Goal: Task Accomplishment & Management: Complete application form

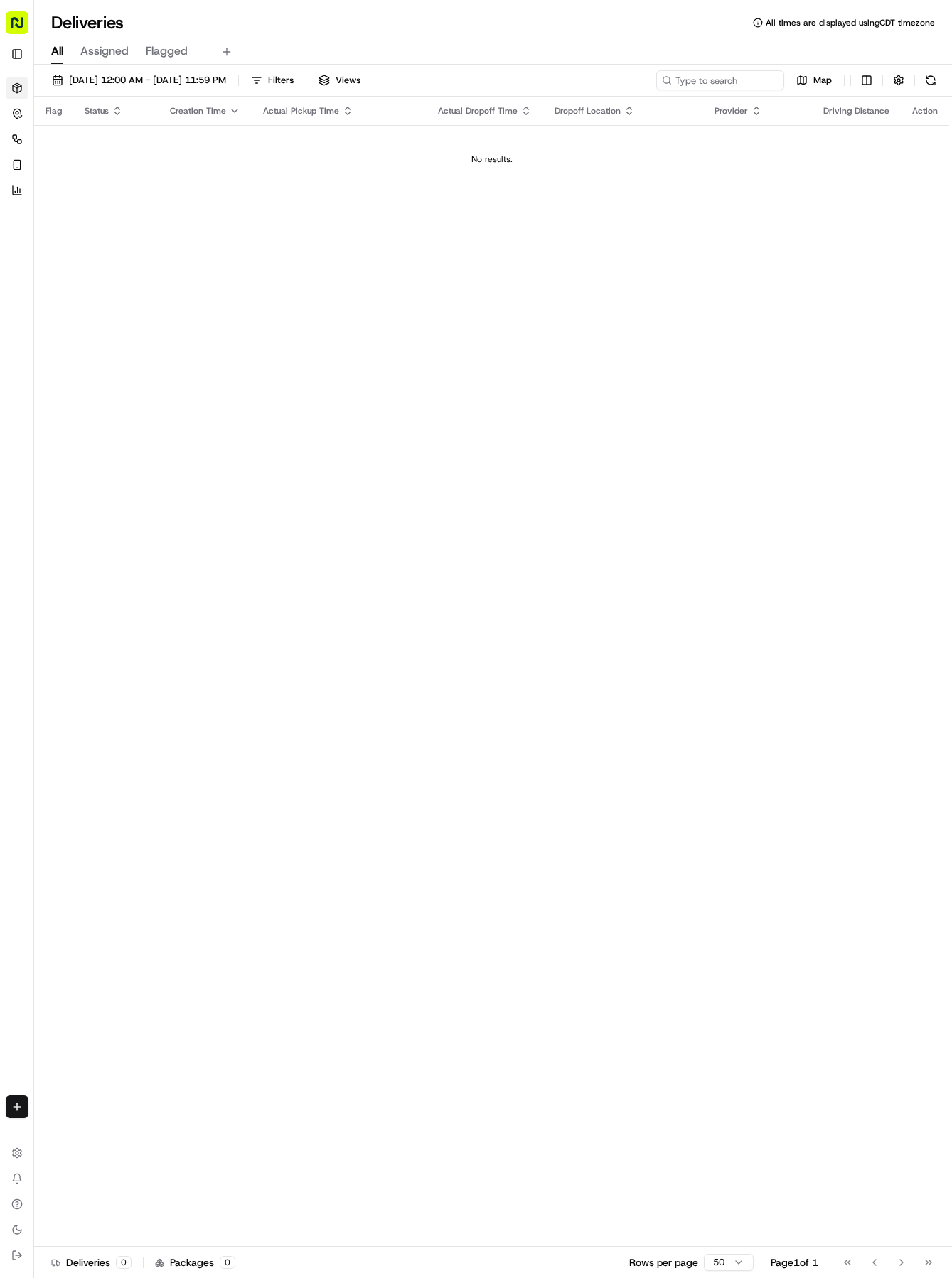
click at [11, 1108] on html "Tso Chinese 04 Round Rock [EMAIL_ADDRESS][DOMAIN_NAME] Toggle Sidebar Deliverie…" at bounding box center [476, 639] width 952 height 1278
click at [84, 1125] on link "Delivery" at bounding box center [111, 1133] width 152 height 25
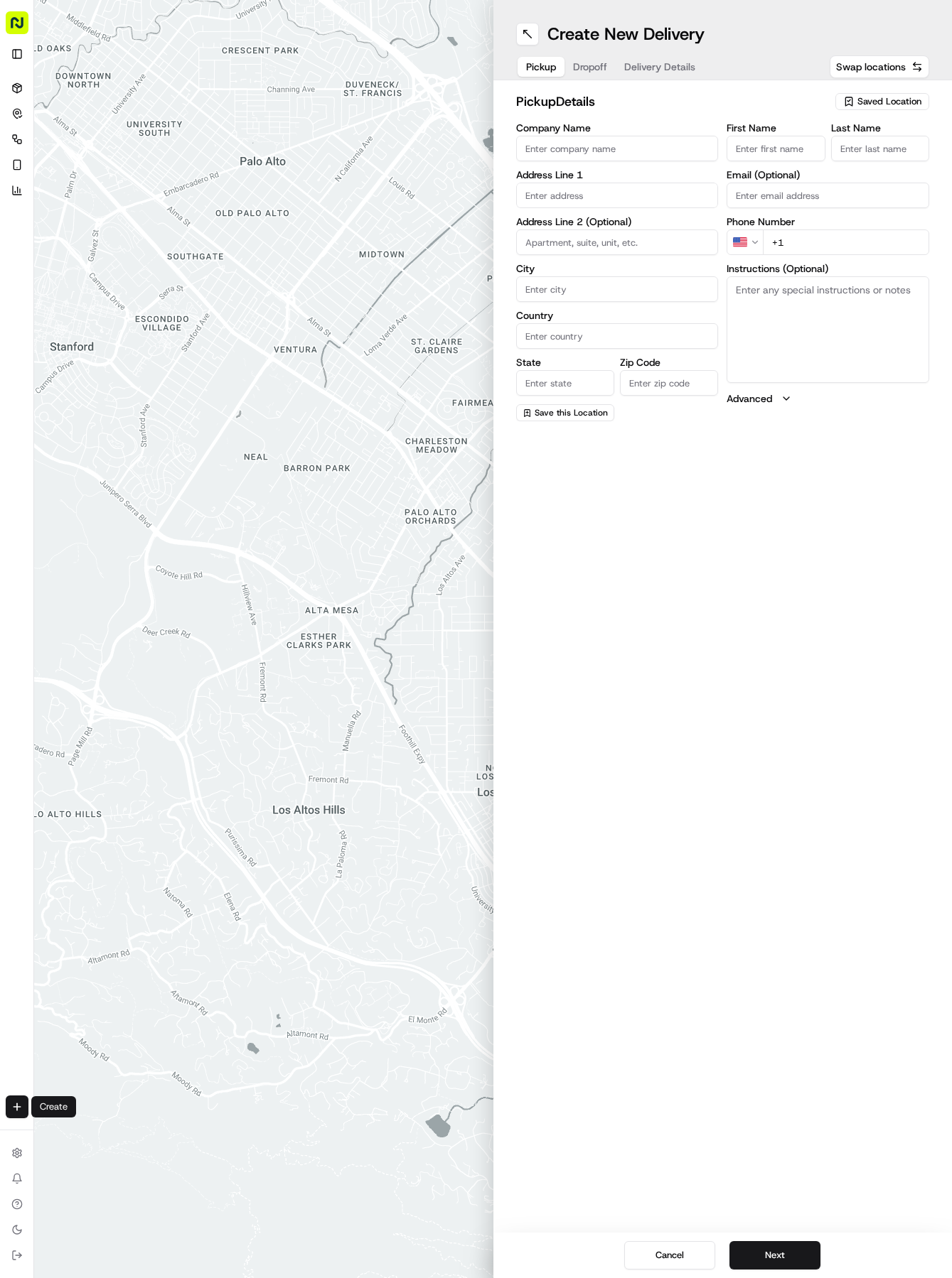
click at [892, 110] on div "Saved Location" at bounding box center [882, 101] width 94 height 17
click at [887, 98] on html "Tso Chinese 04 Round Rock [EMAIL_ADDRESS][DOMAIN_NAME] Toggle Sidebar Deliverie…" at bounding box center [476, 639] width 952 height 1278
click at [858, 104] on span "Saved Location" at bounding box center [888, 101] width 64 height 13
click at [854, 151] on span "(04) Tso Chinese Takeout & Delivery Round Rock (04)" at bounding box center [858, 162] width 175 height 25
type input "(04) Tso Chinese Takeout & Delivery Round Rock"
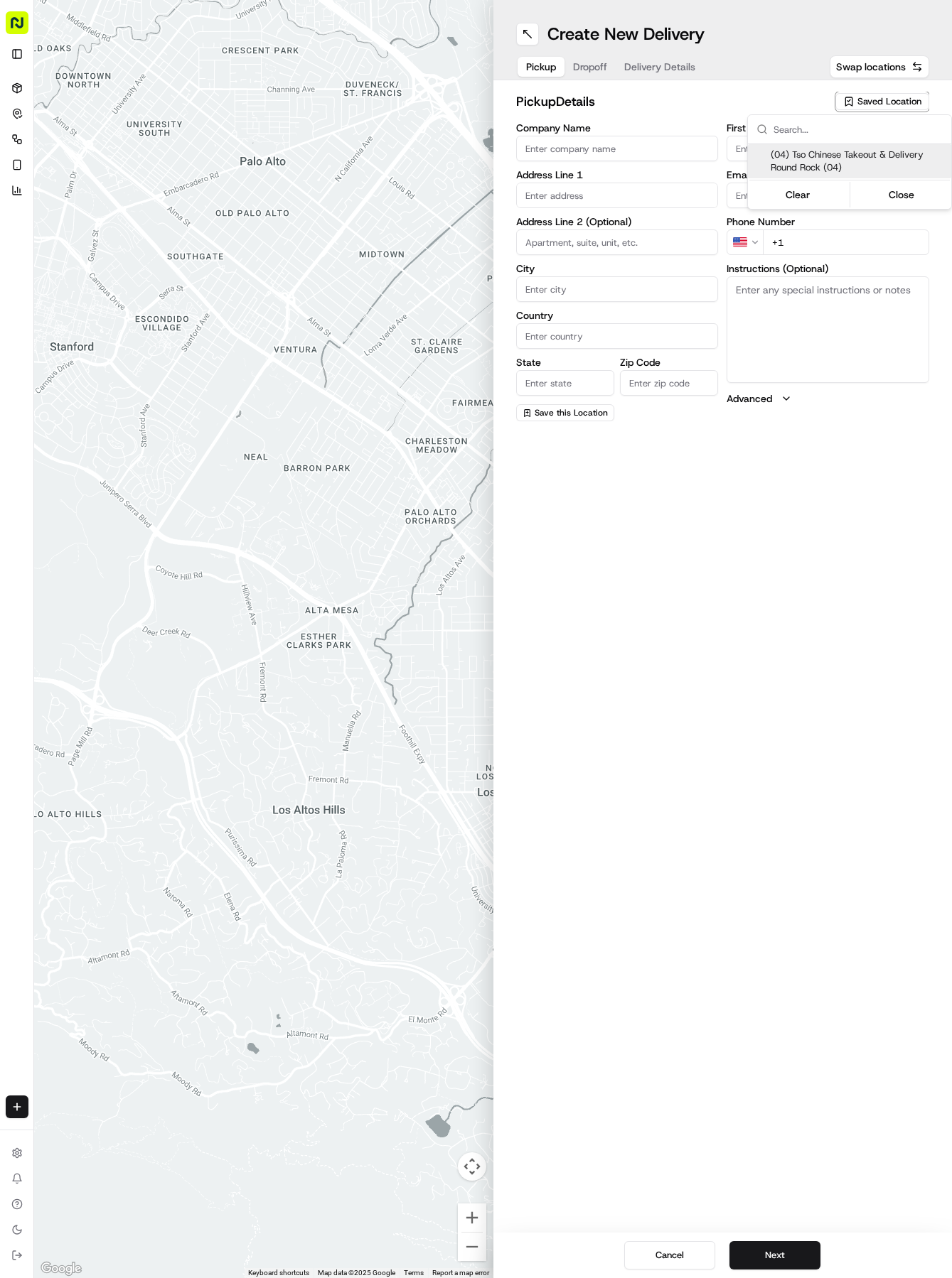
type input "2000 N [PERSON_NAME] St"
type input "Ste 108"
type input "Round Rock"
type input "US"
type input "[GEOGRAPHIC_DATA]"
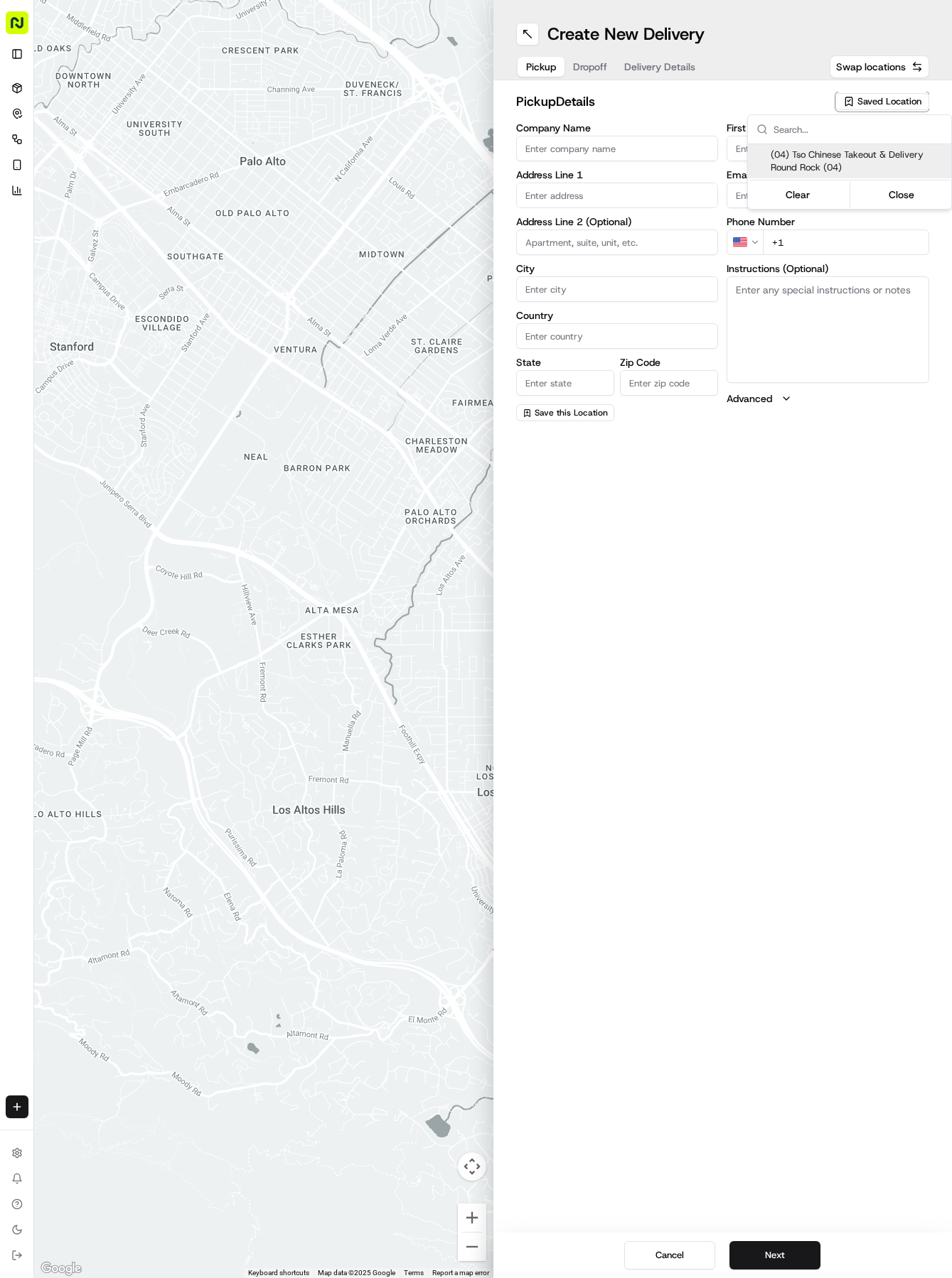
type input "78664"
type input "Tso Chinese"
type input "Round Rock Manager"
type input "[EMAIL_ADDRESS][DOMAIN_NAME]"
type input "[PHONE_NUMBER]"
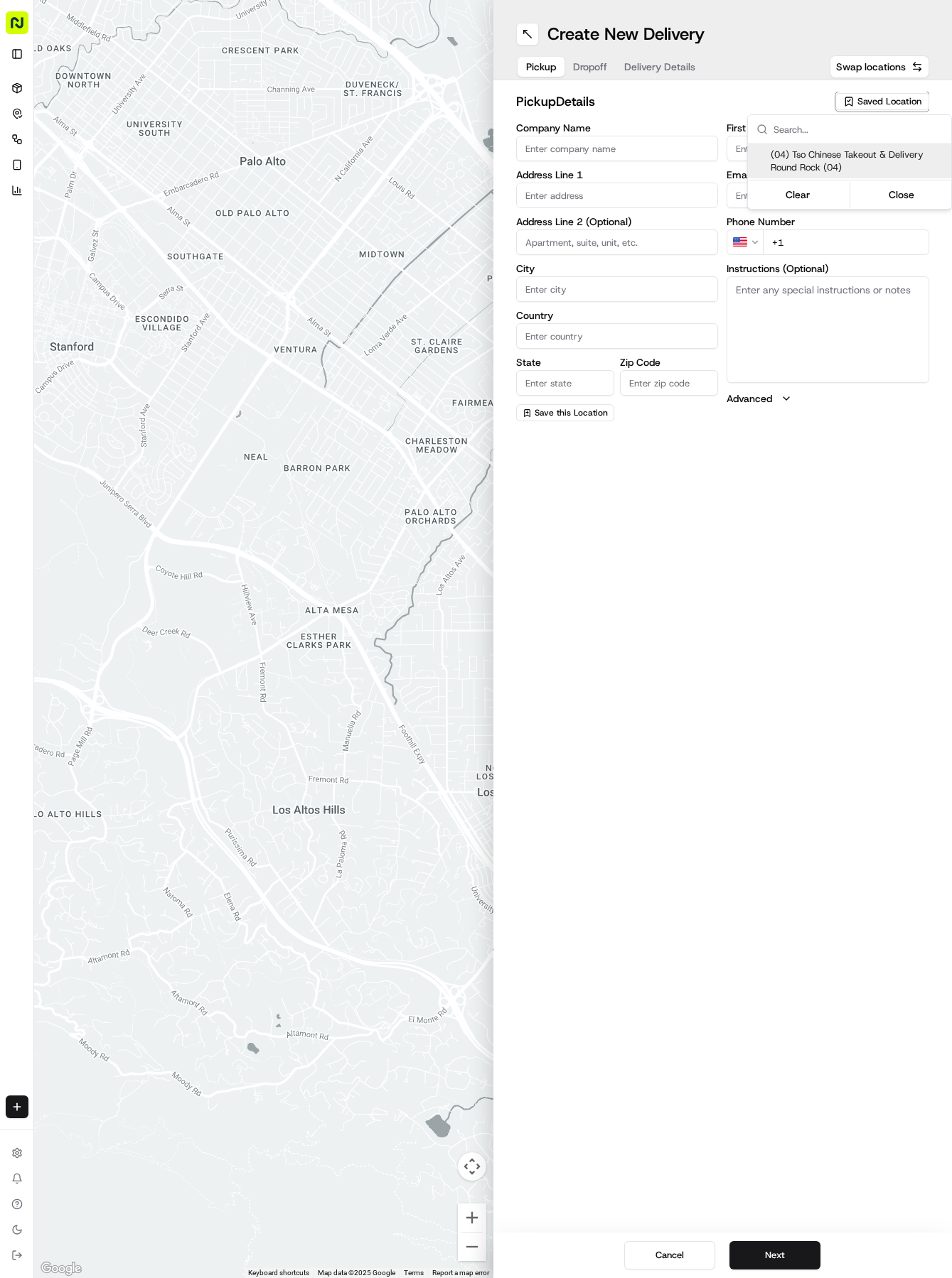
type textarea "Submit a picture displaying address & food as Proof of Delivery. Envía una foto…"
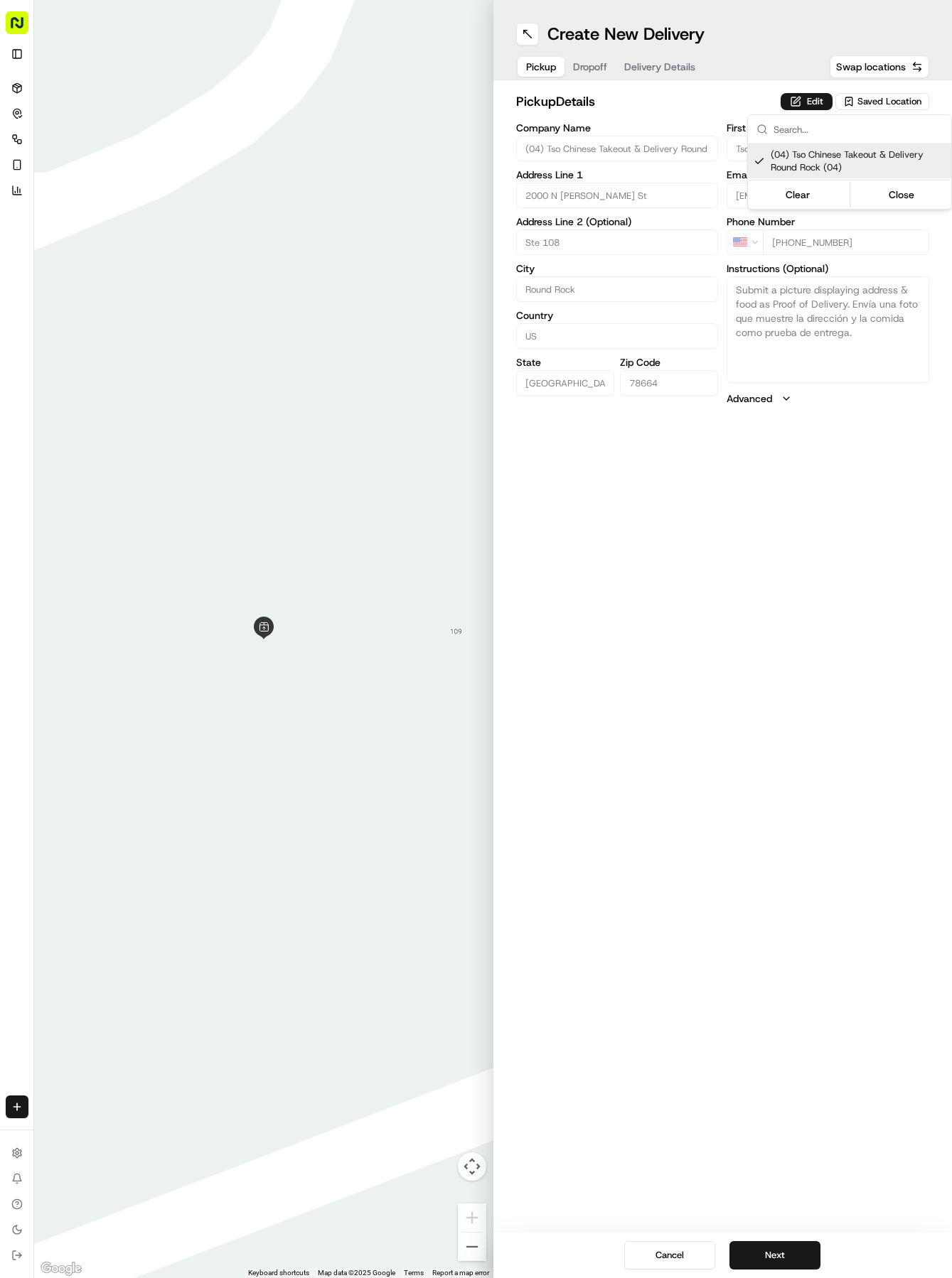
click at [654, 40] on html "Tso Chinese 04 Round Rock [EMAIL_ADDRESS][DOMAIN_NAME] Toggle Sidebar Deliverie…" at bounding box center [476, 639] width 952 height 1278
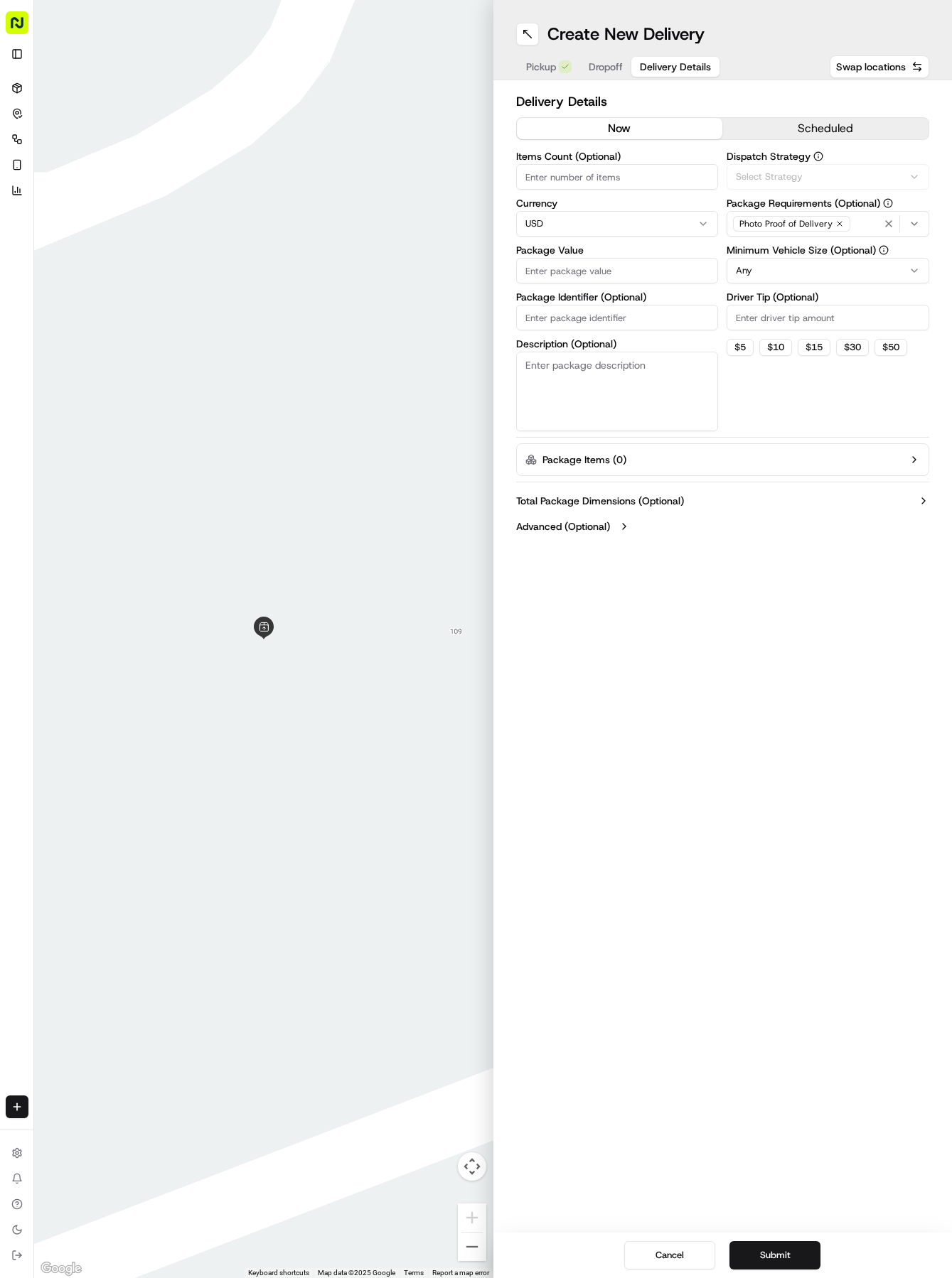
click at [641, 61] on span "Delivery Details" at bounding box center [675, 67] width 71 height 15
click at [597, 331] on div "Items Count (Optional) Currency USD Package Value Package Identifier (Optional)…" at bounding box center [617, 292] width 203 height 280
click at [594, 325] on input "Package Identifier (Optional)" at bounding box center [617, 317] width 203 height 25
paste input "4XS0UDD"
type input "4XS0UDD"
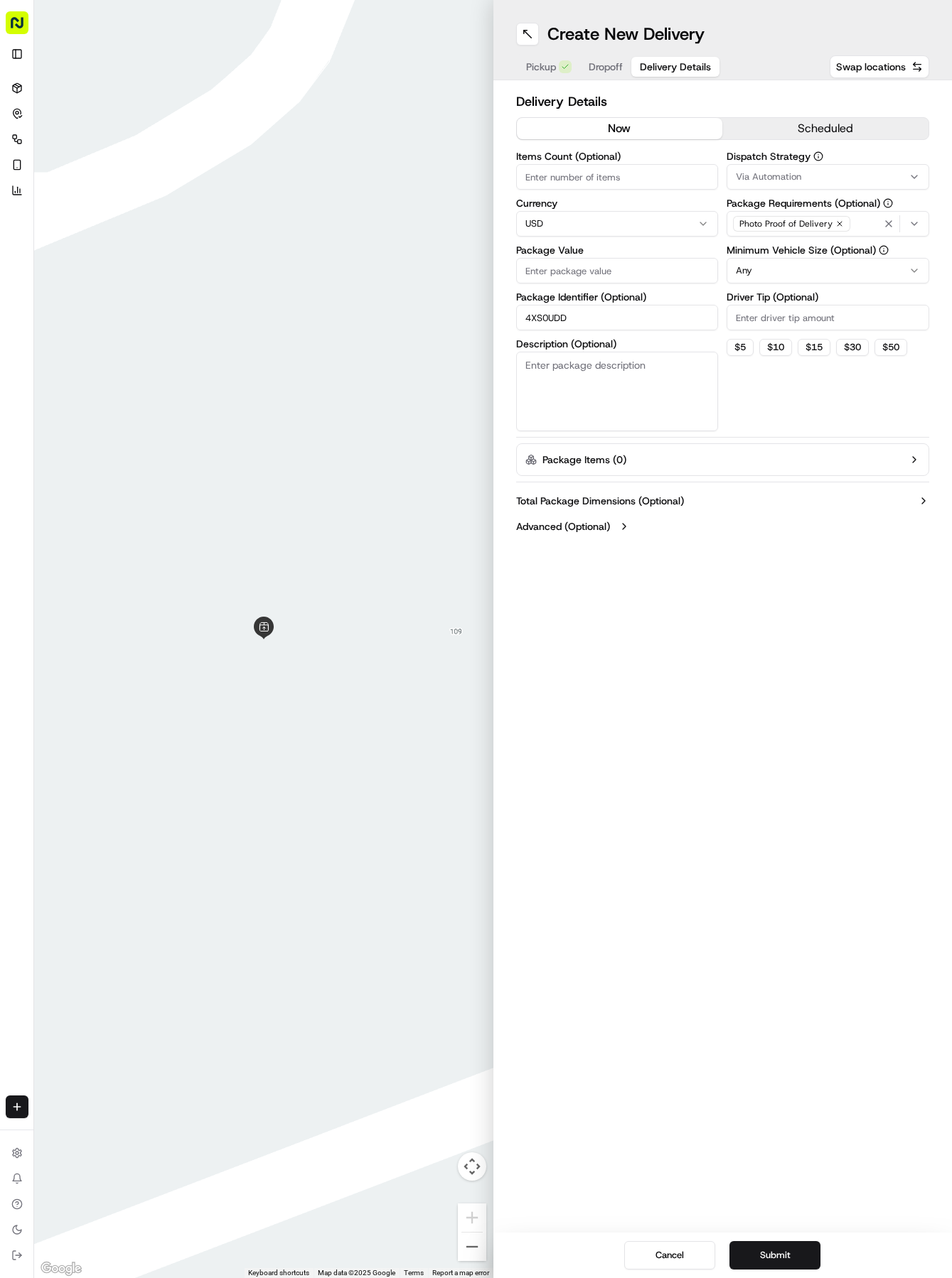
click at [605, 79] on div "Create New Delivery Pickup Dropoff Delivery Details Swap locations" at bounding box center [723, 40] width 459 height 80
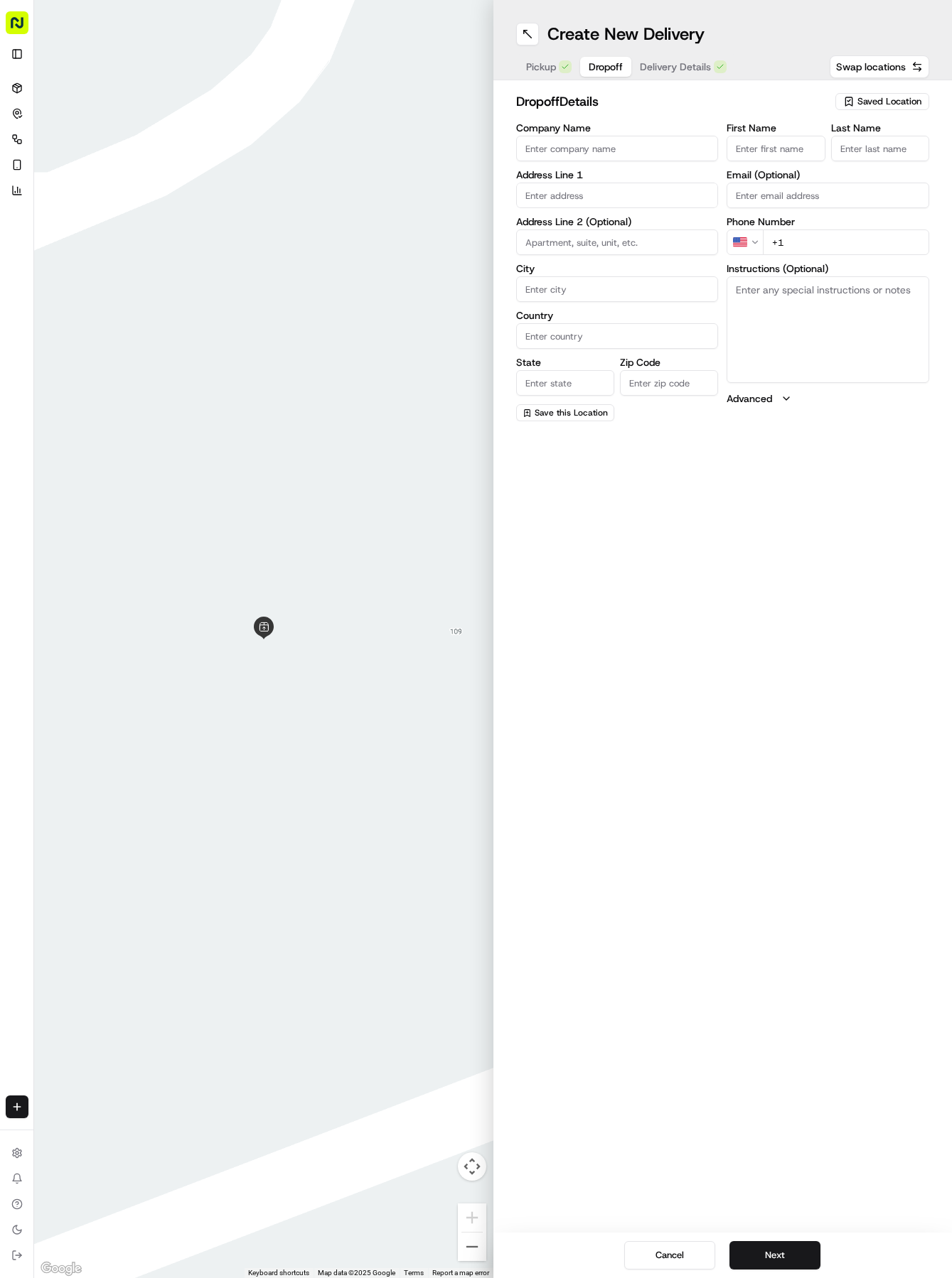
click at [606, 67] on span "Dropoff" at bounding box center [605, 67] width 34 height 15
click at [600, 202] on input "text" at bounding box center [617, 195] width 203 height 25
type input "[STREET_ADDRESS]"
type input "Round Rock"
type input "[GEOGRAPHIC_DATA]"
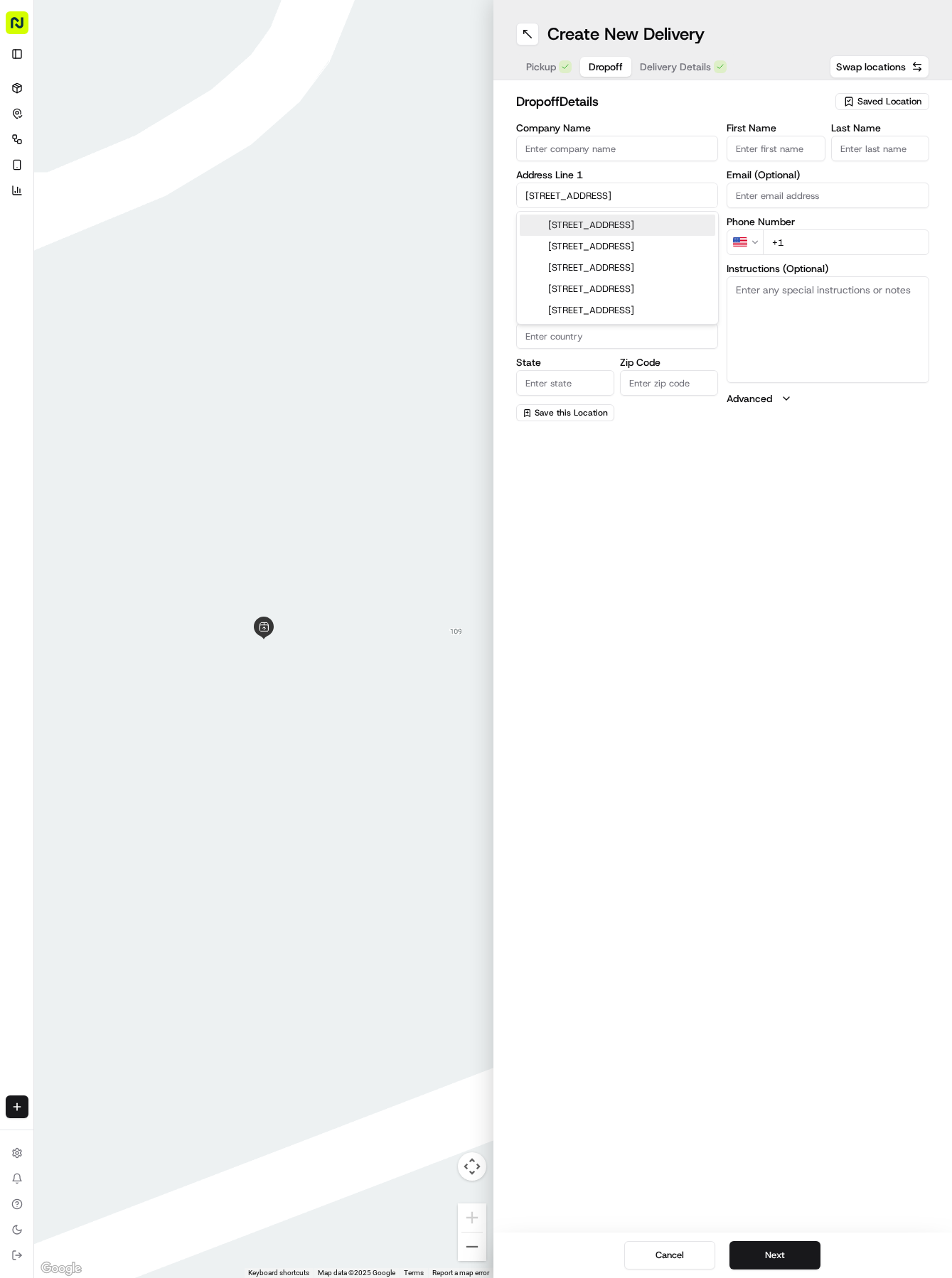
type input "[GEOGRAPHIC_DATA]"
type input "78665"
type input "[STREET_ADDRESS]"
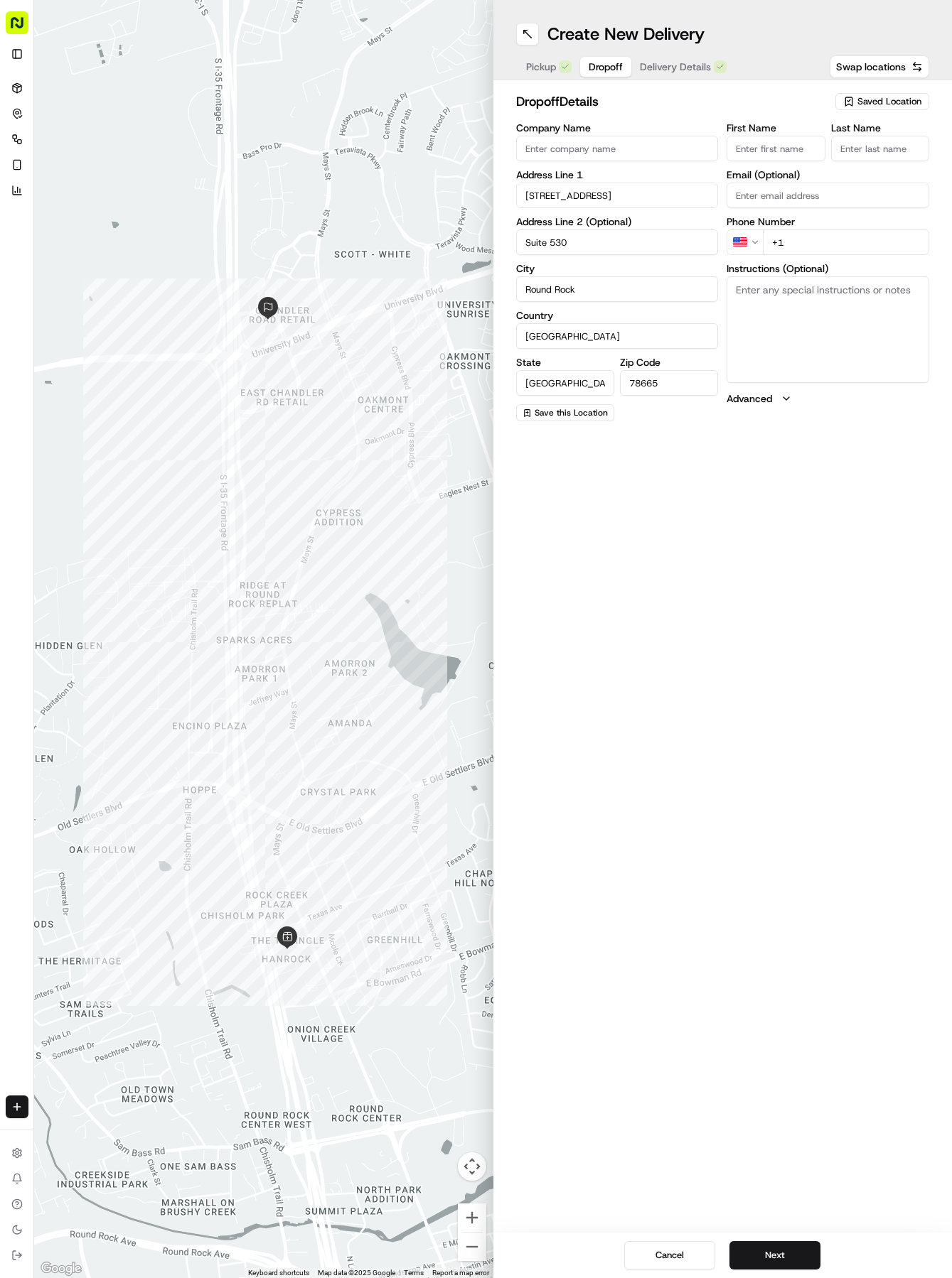
type input "Suite 530"
click at [788, 142] on input "First Name" at bounding box center [776, 149] width 98 height 25
type input "Min"
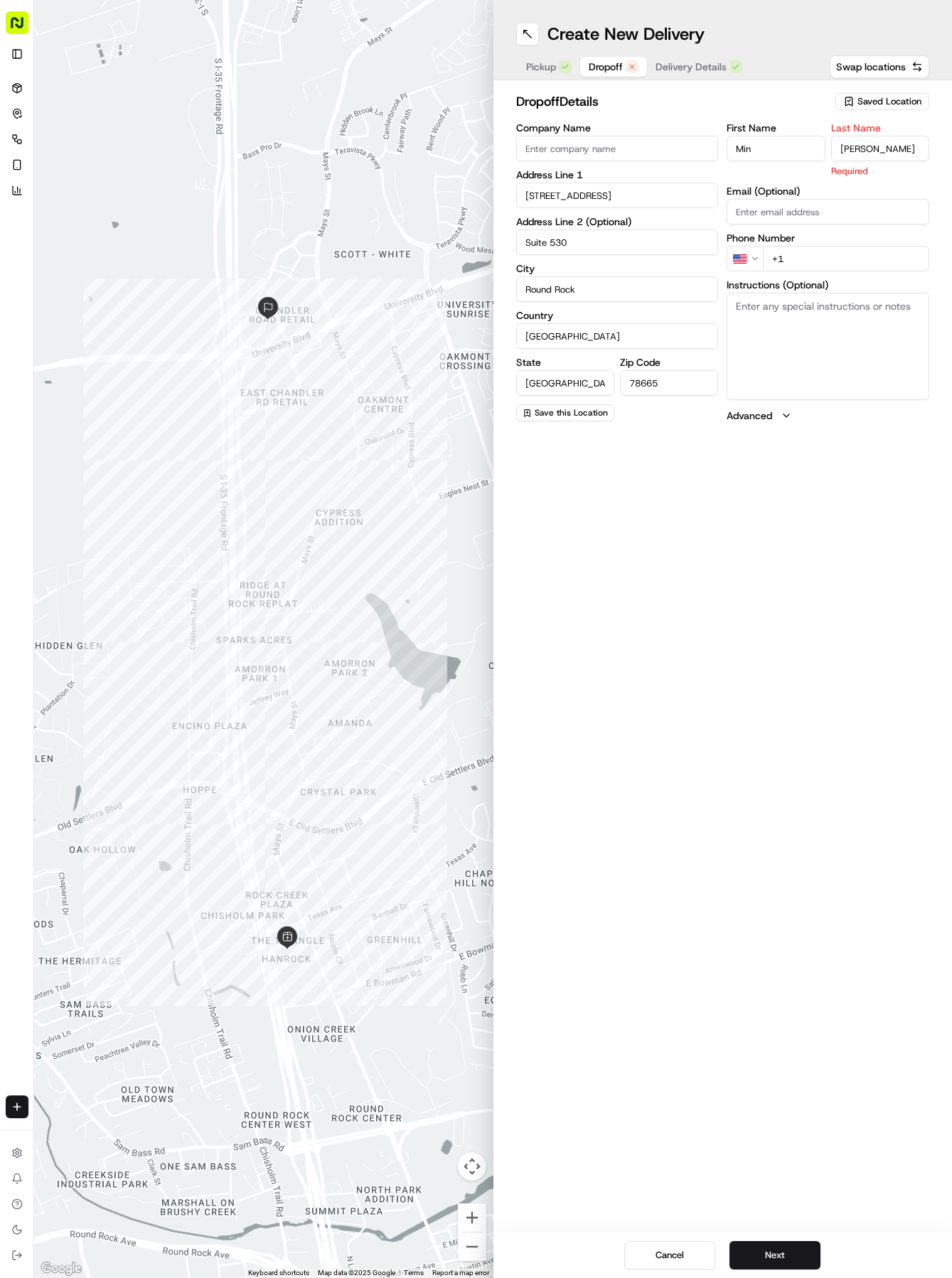
type input "[PERSON_NAME]"
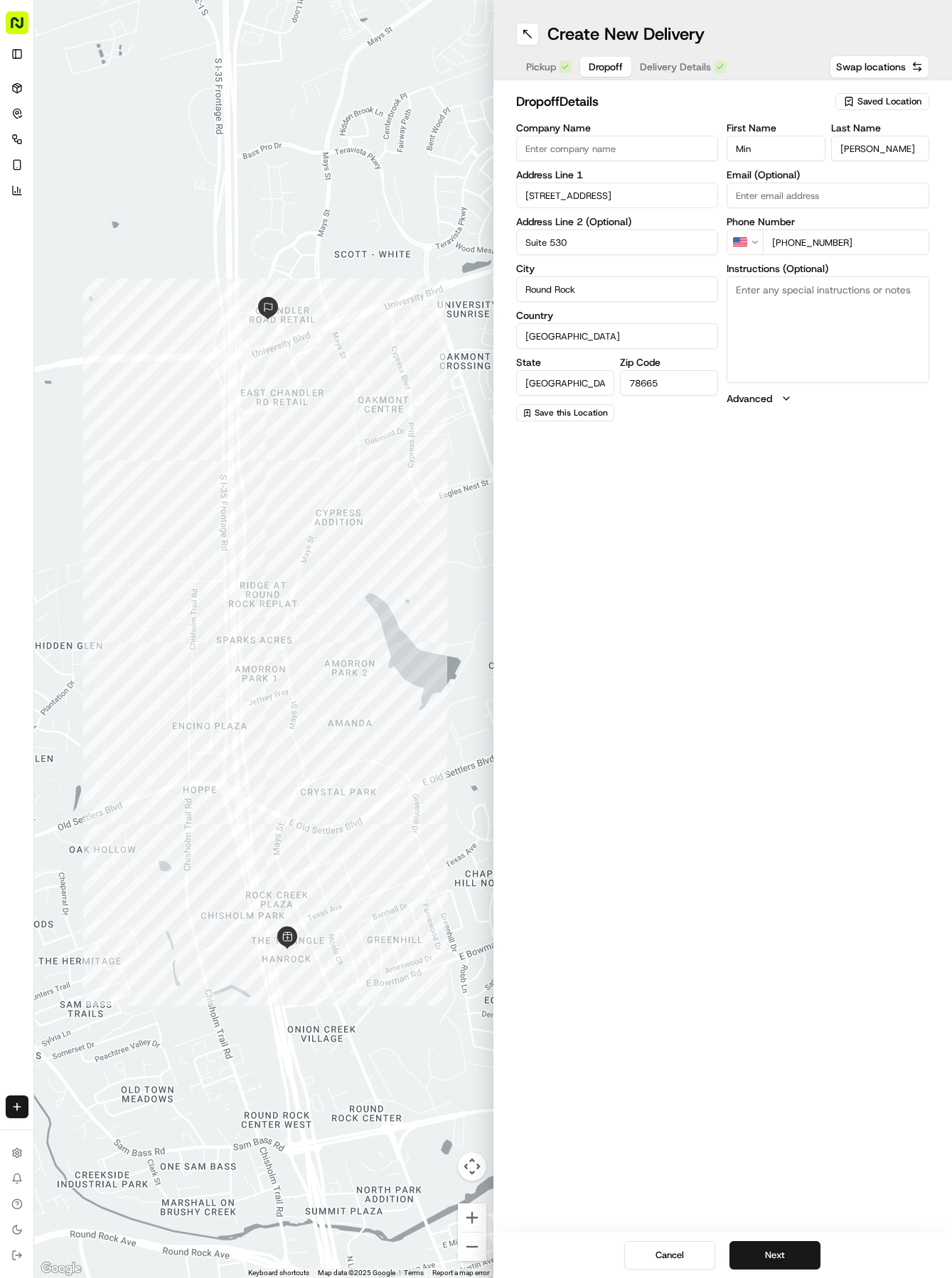
type input "[PHONE_NUMBER]"
click at [854, 302] on textarea "Instructions (Optional)" at bounding box center [828, 329] width 203 height 107
type textarea "Phonatic (Noble Pho) Ste 530 Towards the back of the shopping center, behind th…"
click at [683, 72] on span "Delivery Details" at bounding box center [675, 67] width 71 height 15
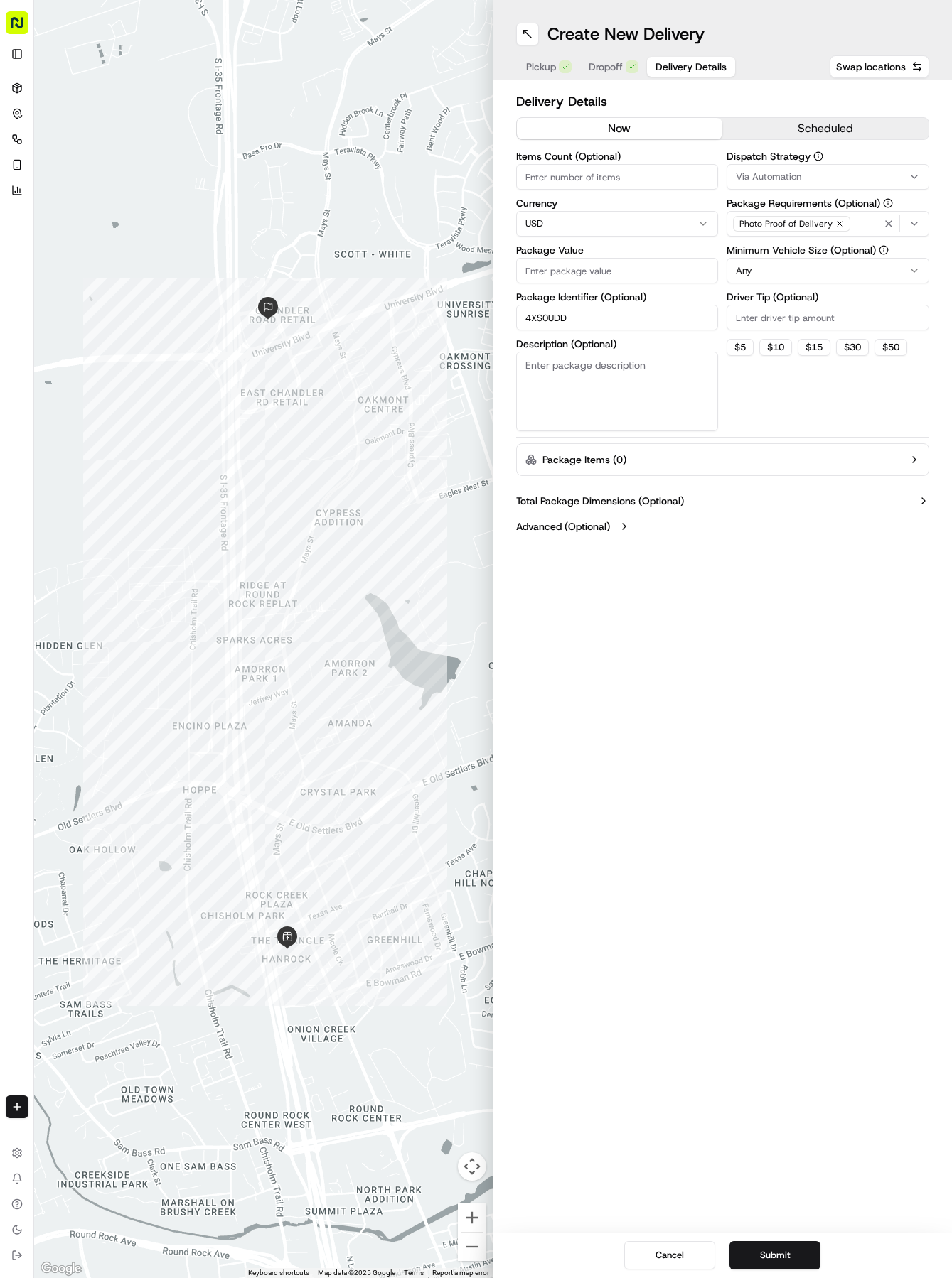
click at [613, 259] on input "Package Value" at bounding box center [617, 270] width 203 height 25
type input "76.75"
drag, startPoint x: 767, startPoint y: 172, endPoint x: 770, endPoint y: 185, distance: 13.3
click at [767, 173] on span "Via Automation" at bounding box center [768, 176] width 66 height 13
click at [780, 253] on span "Tso Round Rock Strategy" at bounding box center [837, 254] width 175 height 13
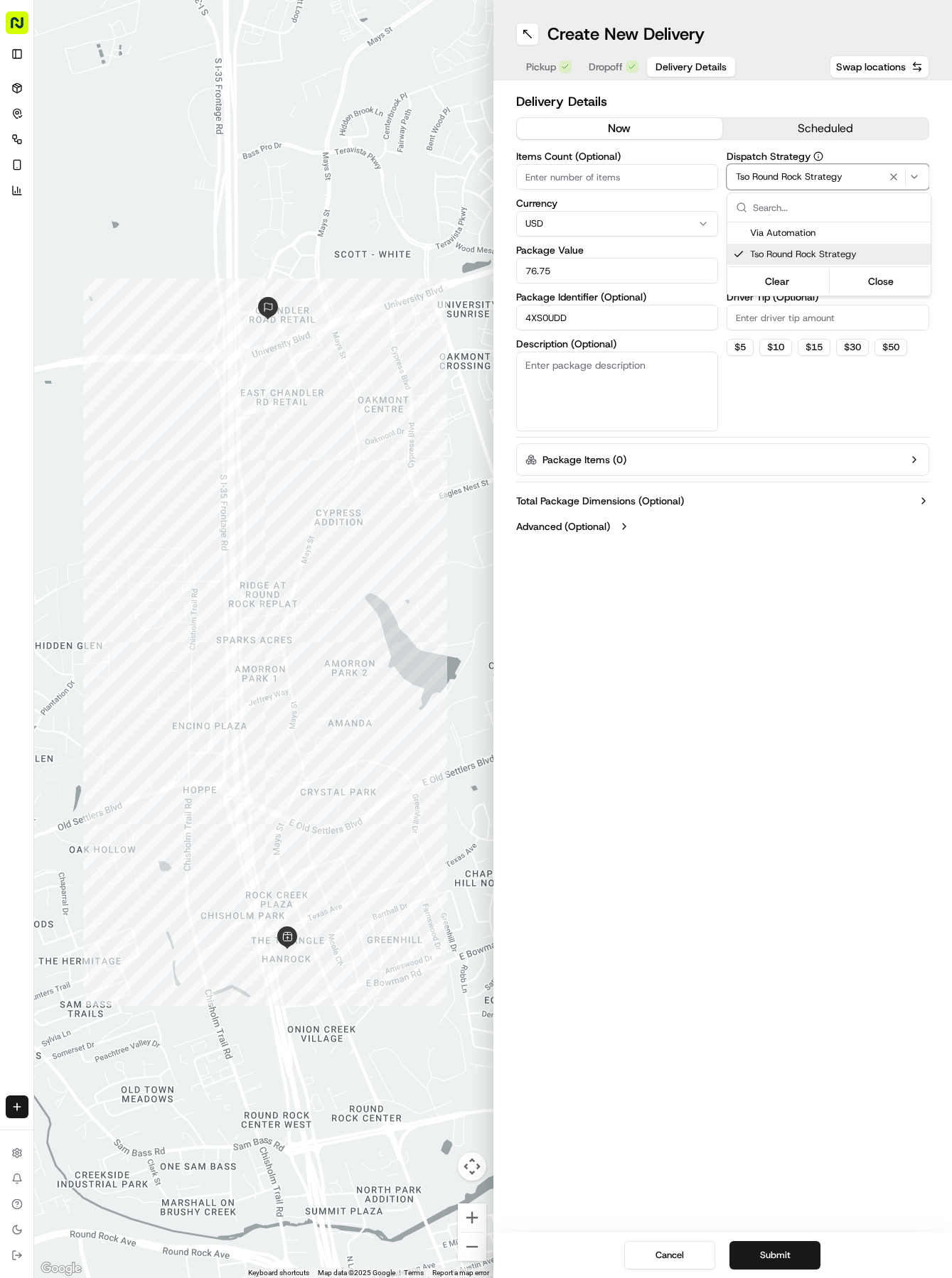
click at [783, 334] on html "Tso Chinese 04 Round Rock [EMAIL_ADDRESS][DOMAIN_NAME] Toggle Sidebar Deliverie…" at bounding box center [476, 639] width 952 height 1278
click at [780, 268] on html "Tso Chinese 04 Round Rock [EMAIL_ADDRESS][DOMAIN_NAME] Toggle Sidebar Deliverie…" at bounding box center [476, 639] width 952 height 1278
click at [773, 328] on input "Driver Tip (Optional)" at bounding box center [828, 317] width 203 height 25
type input "2"
click at [755, 1262] on button "Submit" at bounding box center [775, 1255] width 91 height 28
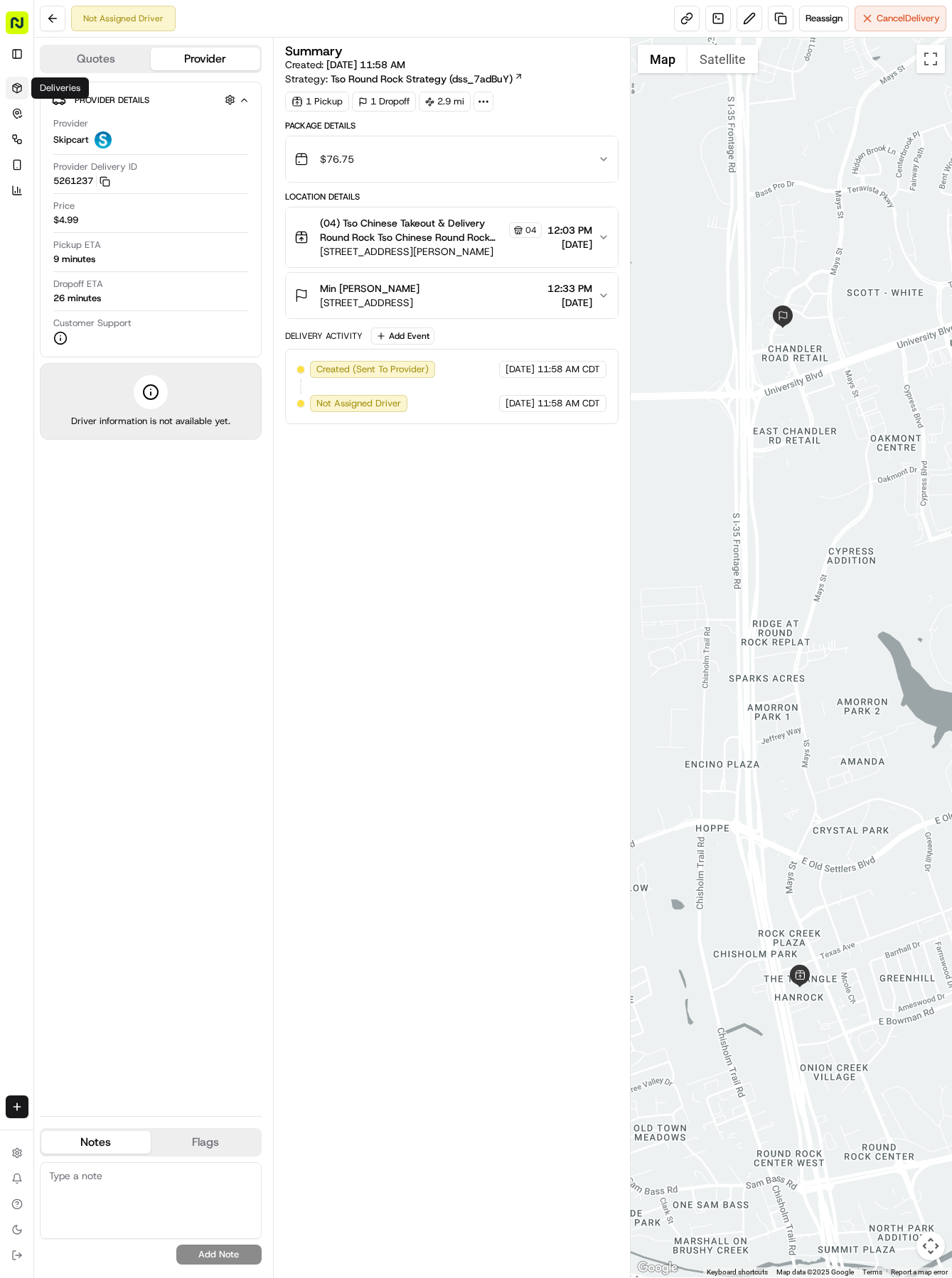
click at [21, 88] on icon at bounding box center [18, 88] width 12 height 12
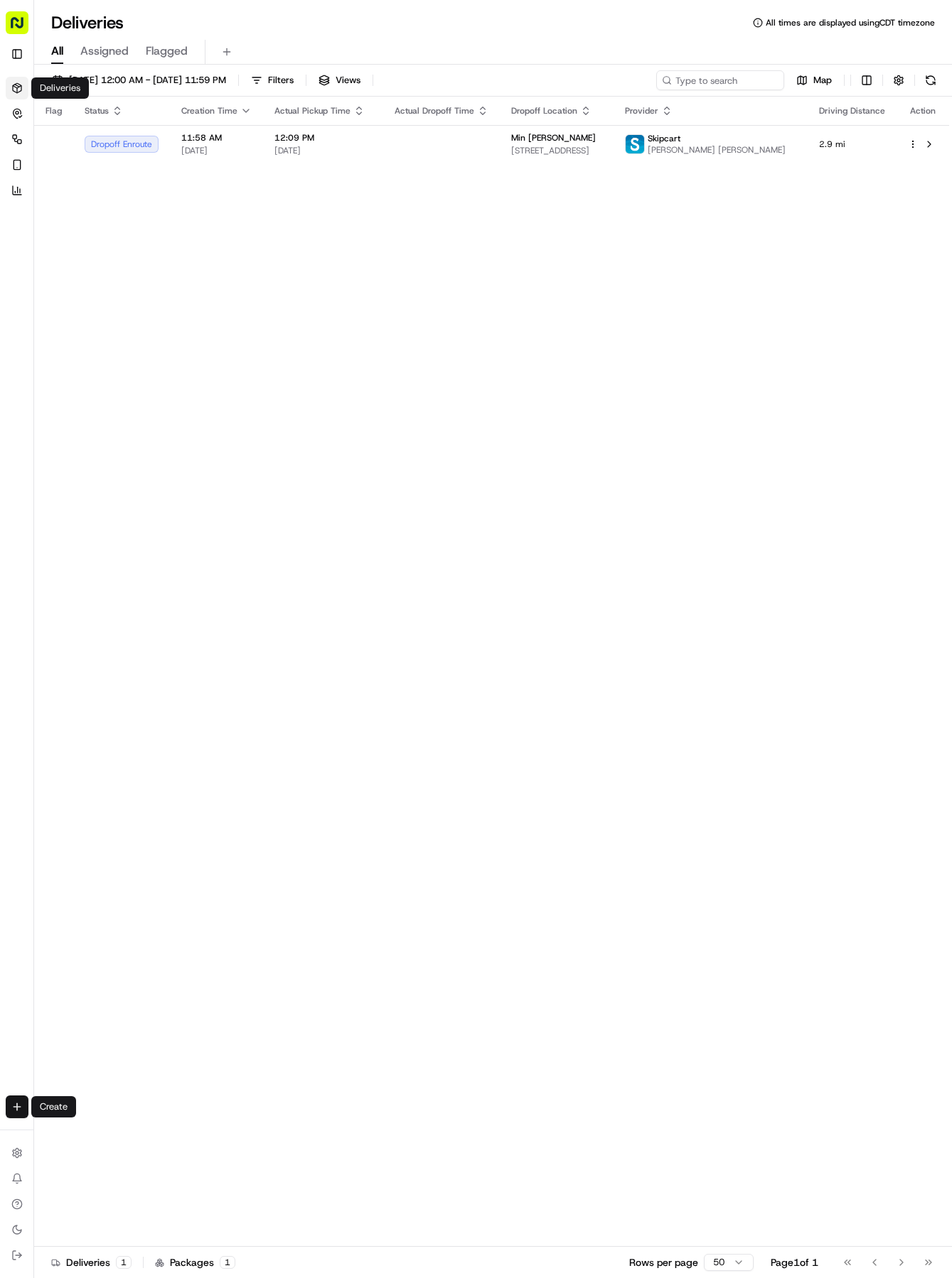
click at [20, 1112] on html "Tso Chinese 04 Round Rock [EMAIL_ADDRESS][DOMAIN_NAME] Toggle Sidebar Deliverie…" at bounding box center [476, 639] width 952 height 1278
click at [99, 1128] on link "Delivery" at bounding box center [111, 1133] width 152 height 25
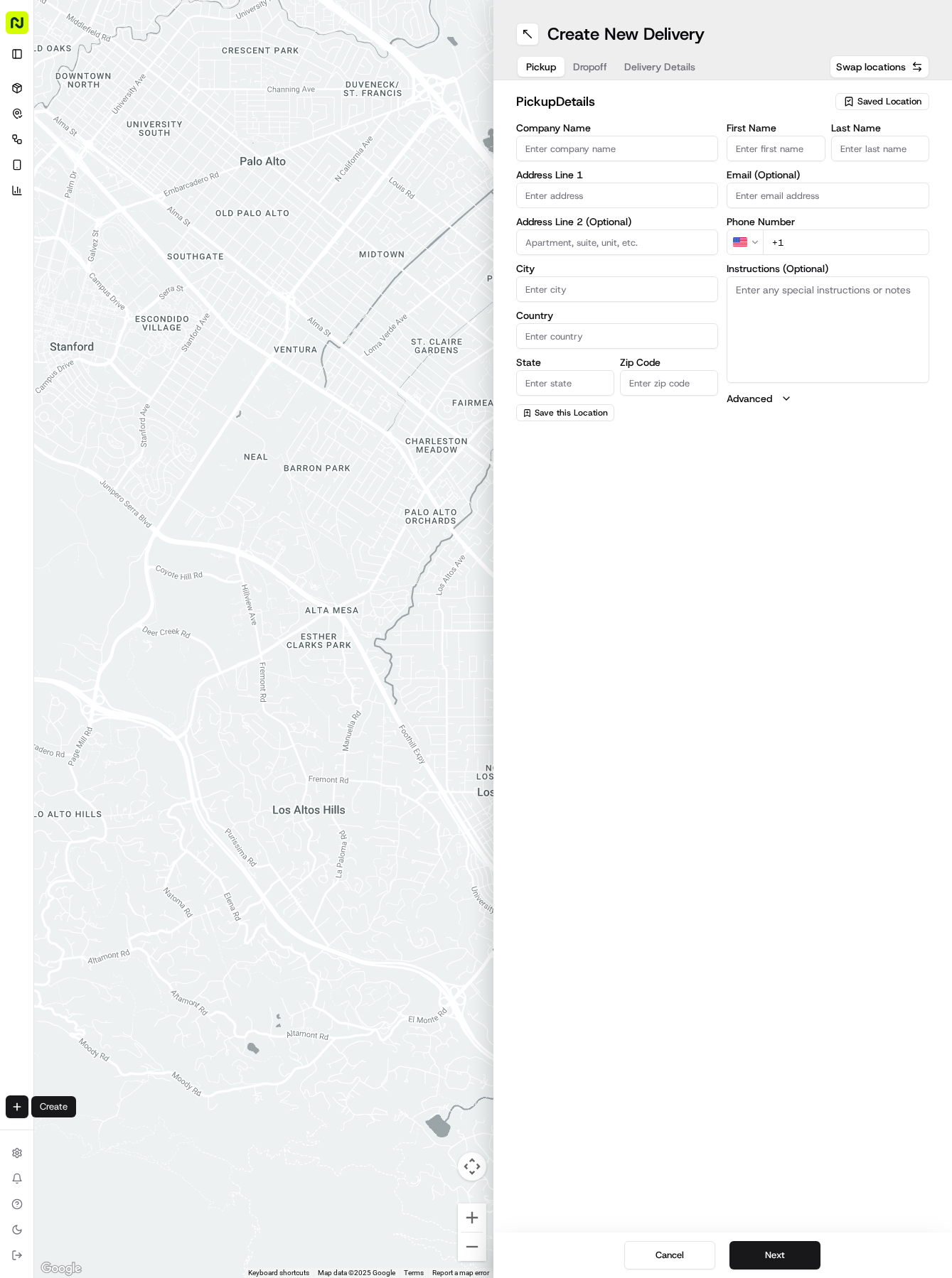
click at [899, 87] on div "pickup Details Saved Location Company Name Address Line 1 Address Line 2 (Optio…" at bounding box center [723, 257] width 459 height 353
click at [898, 92] on button "Saved Location" at bounding box center [882, 102] width 94 height 20
drag, startPoint x: 818, startPoint y: 167, endPoint x: 808, endPoint y: 147, distance: 22.4
click at [817, 167] on span "(04) Tso Chinese Takeout & Delivery Round Rock (04)" at bounding box center [858, 162] width 175 height 25
type input "(04) Tso Chinese Takeout & Delivery Round Rock"
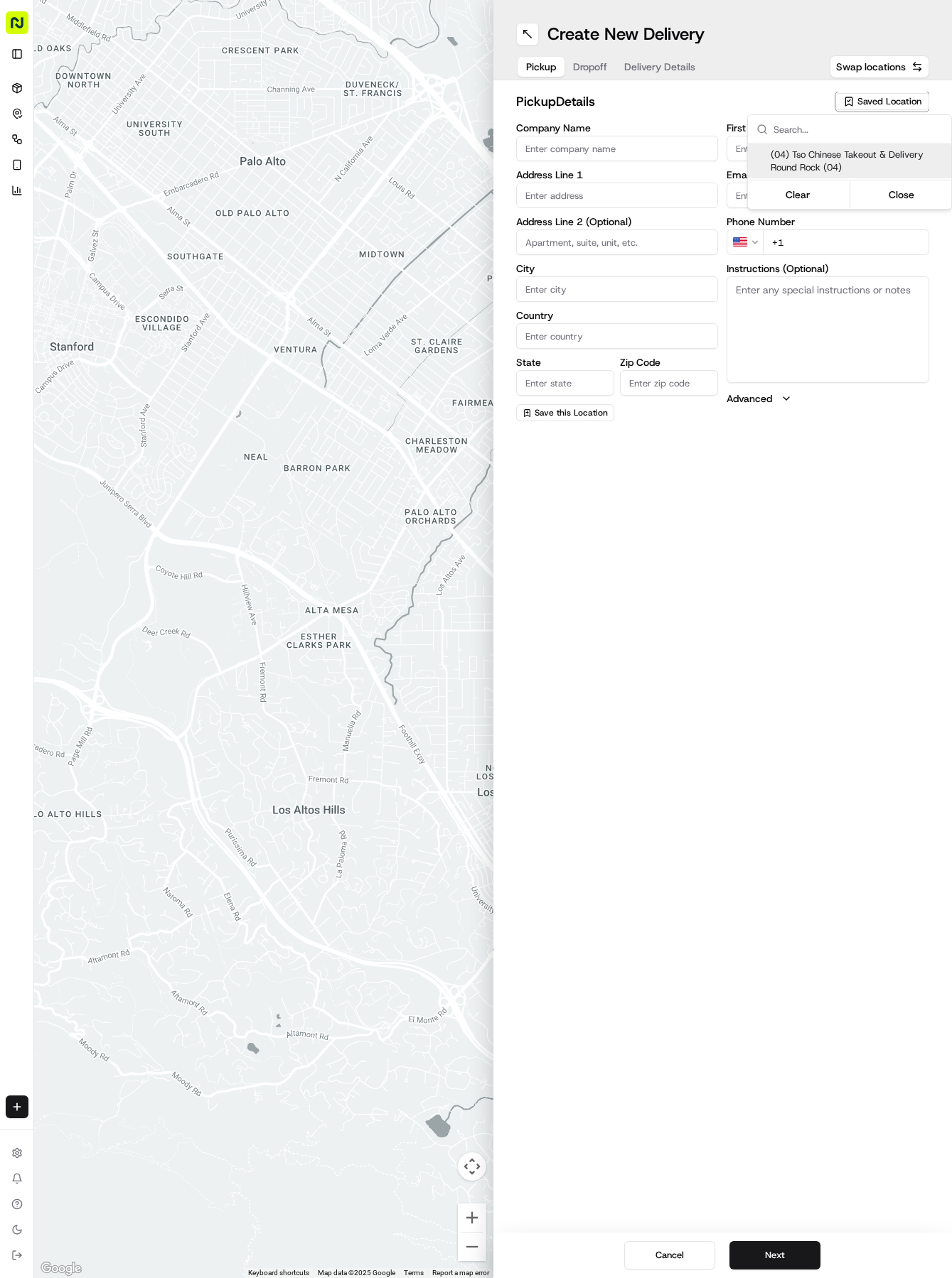
type input "2000 N [PERSON_NAME] St"
type input "Ste 108"
type input "Round Rock"
type input "US"
type input "[GEOGRAPHIC_DATA]"
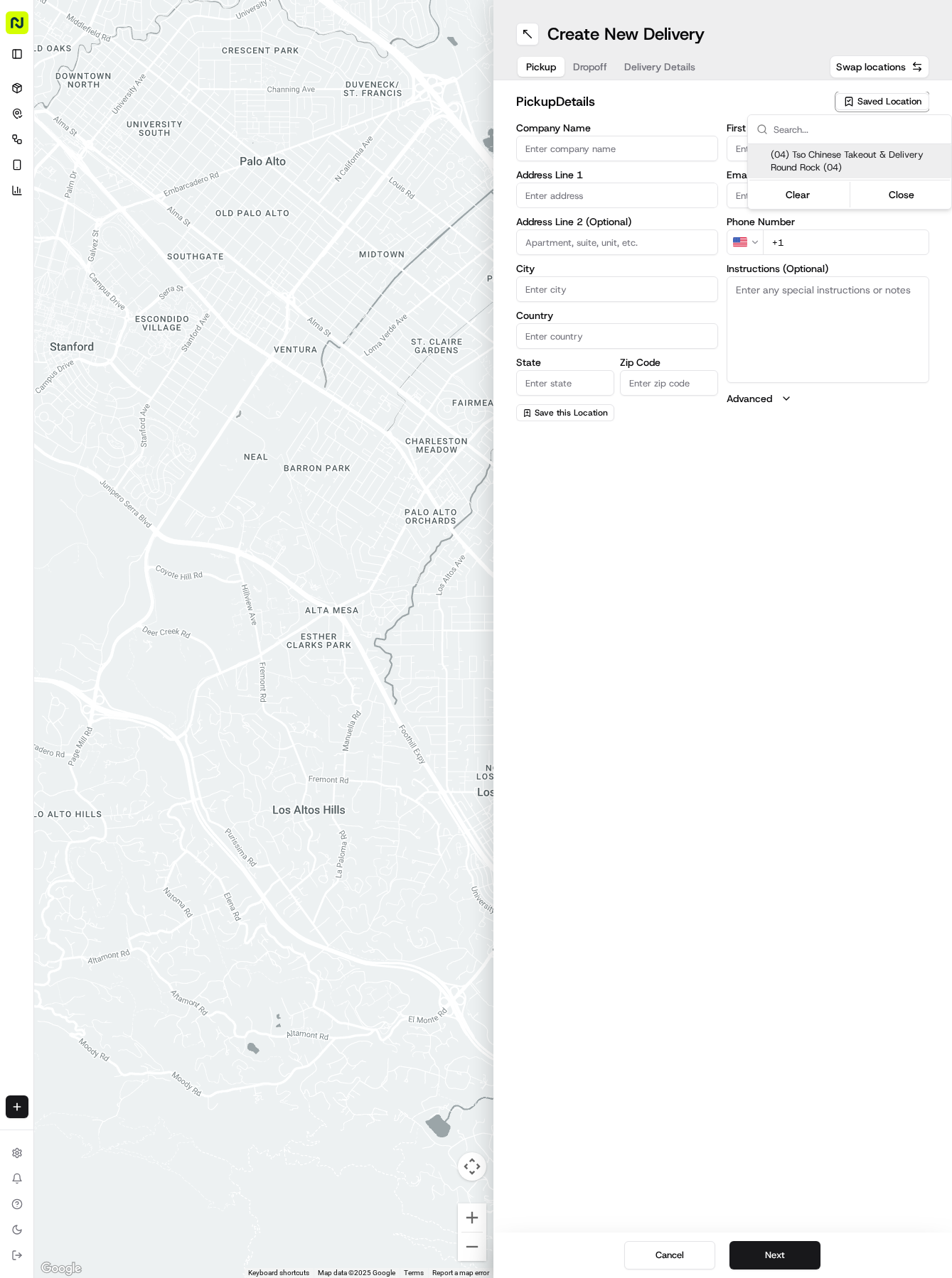
type input "78664"
type input "Tso Chinese"
type input "Round Rock Manager"
type input "[EMAIL_ADDRESS][DOMAIN_NAME]"
type input "[PHONE_NUMBER]"
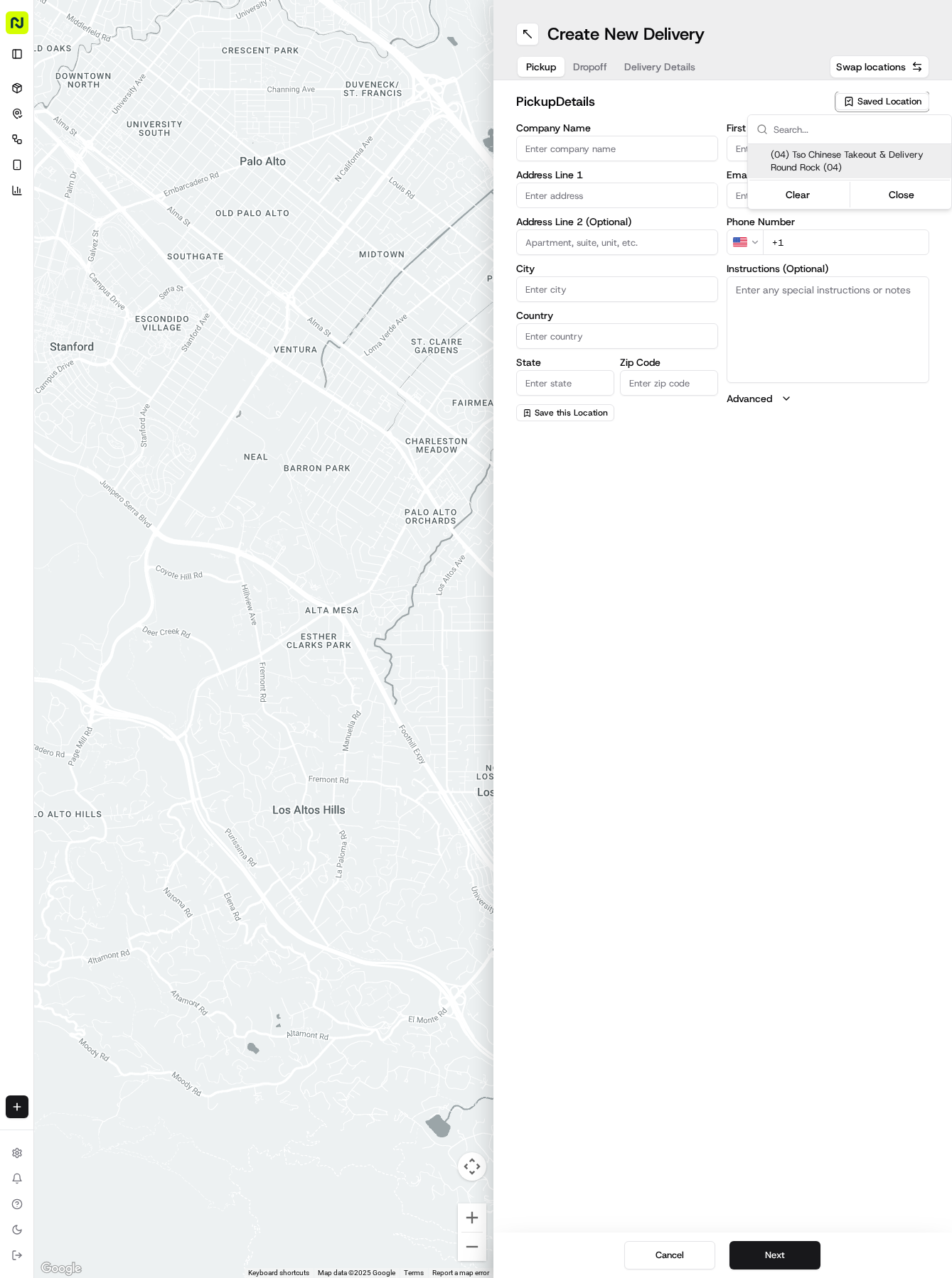
type textarea "Submit a picture displaying address & food as Proof of Delivery. Envía una foto…"
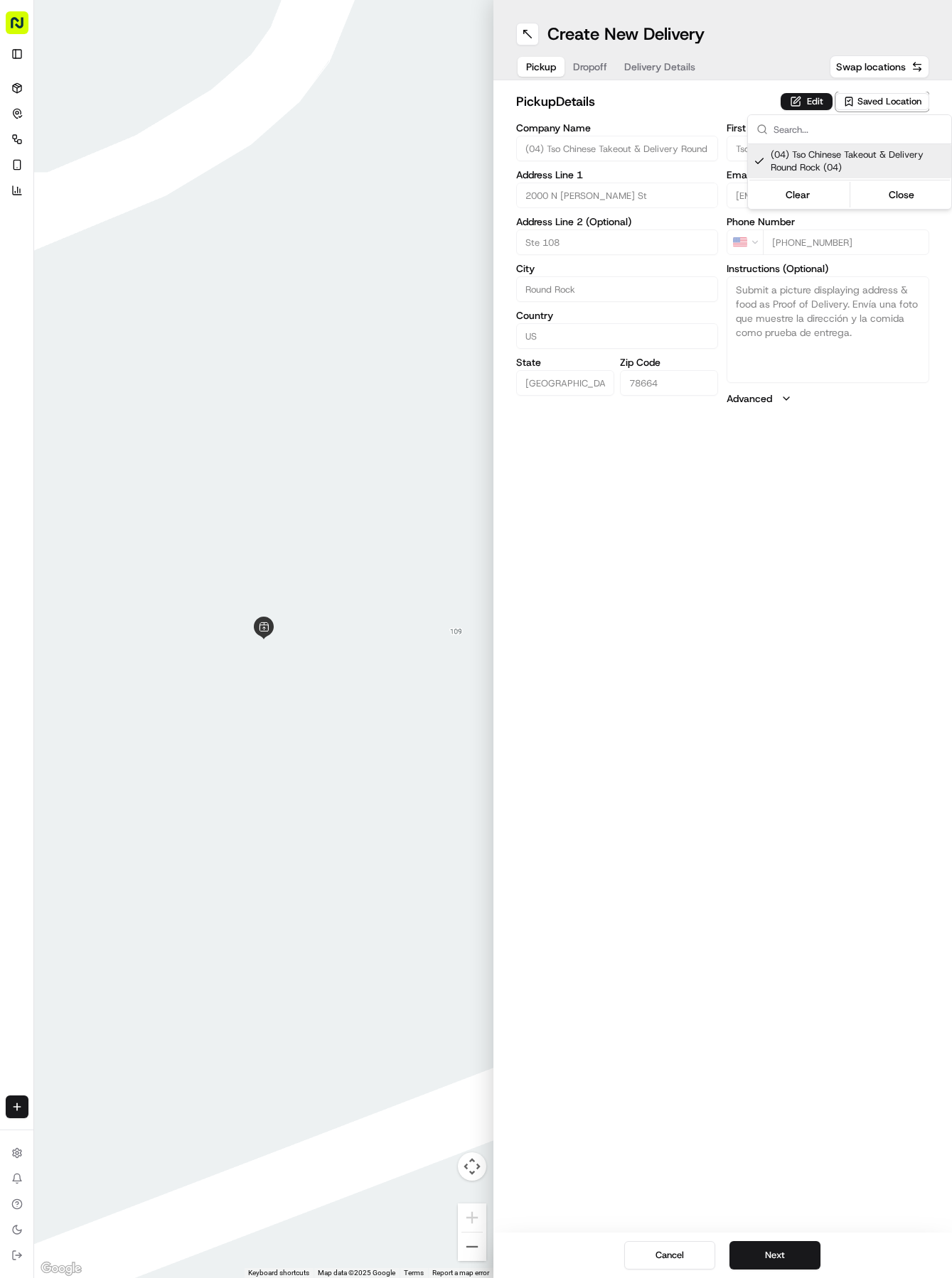
click at [690, 71] on html "Tso Chinese 04 Round Rock [EMAIL_ADDRESS][DOMAIN_NAME] Toggle Sidebar Deliverie…" at bounding box center [476, 639] width 952 height 1278
click at [666, 65] on span "Delivery Details" at bounding box center [659, 67] width 71 height 15
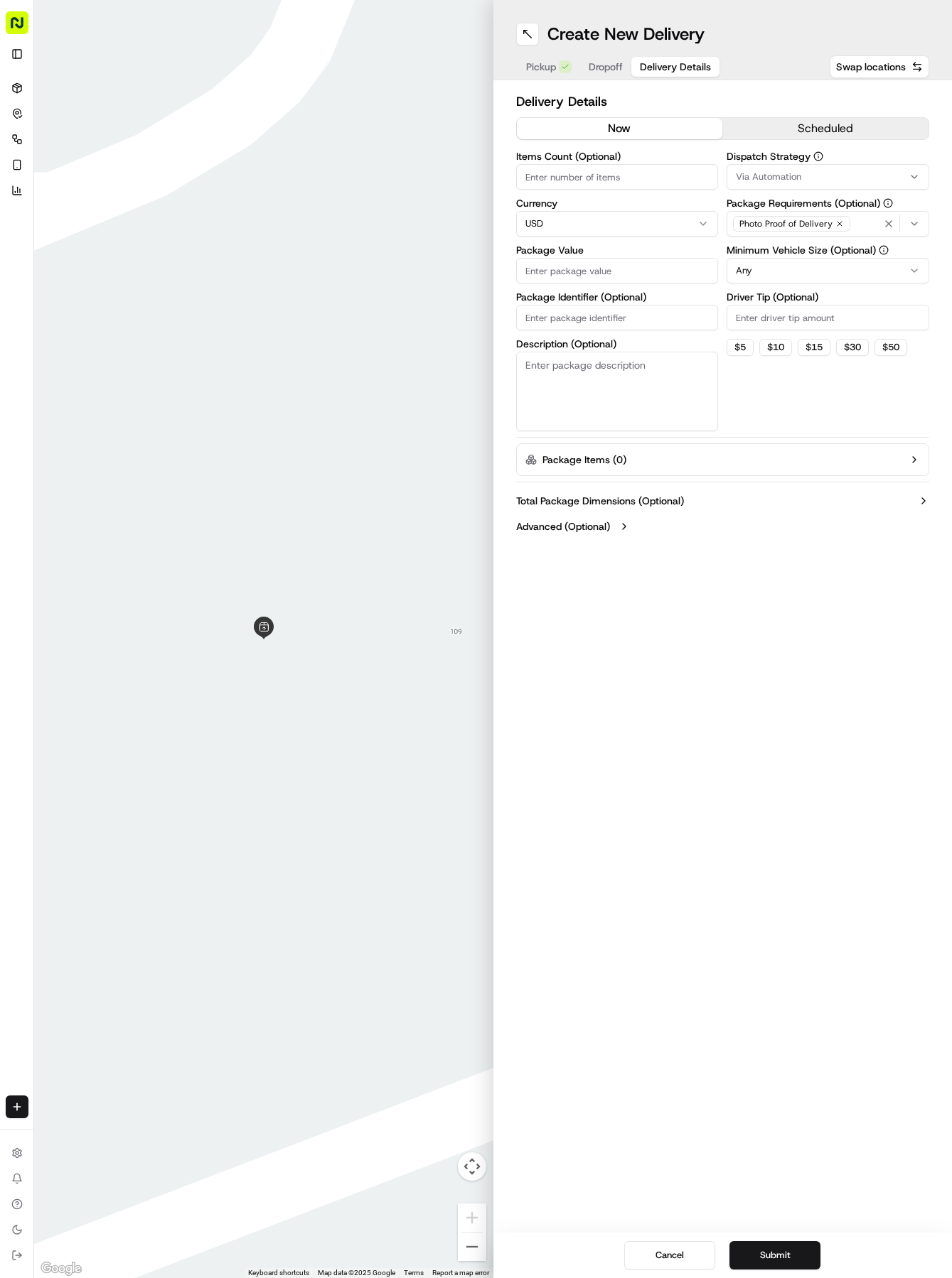
click at [566, 325] on input "Package Identifier (Optional)" at bounding box center [617, 317] width 203 height 25
paste input "SU3ZH8I"
type input "SU3ZH8I"
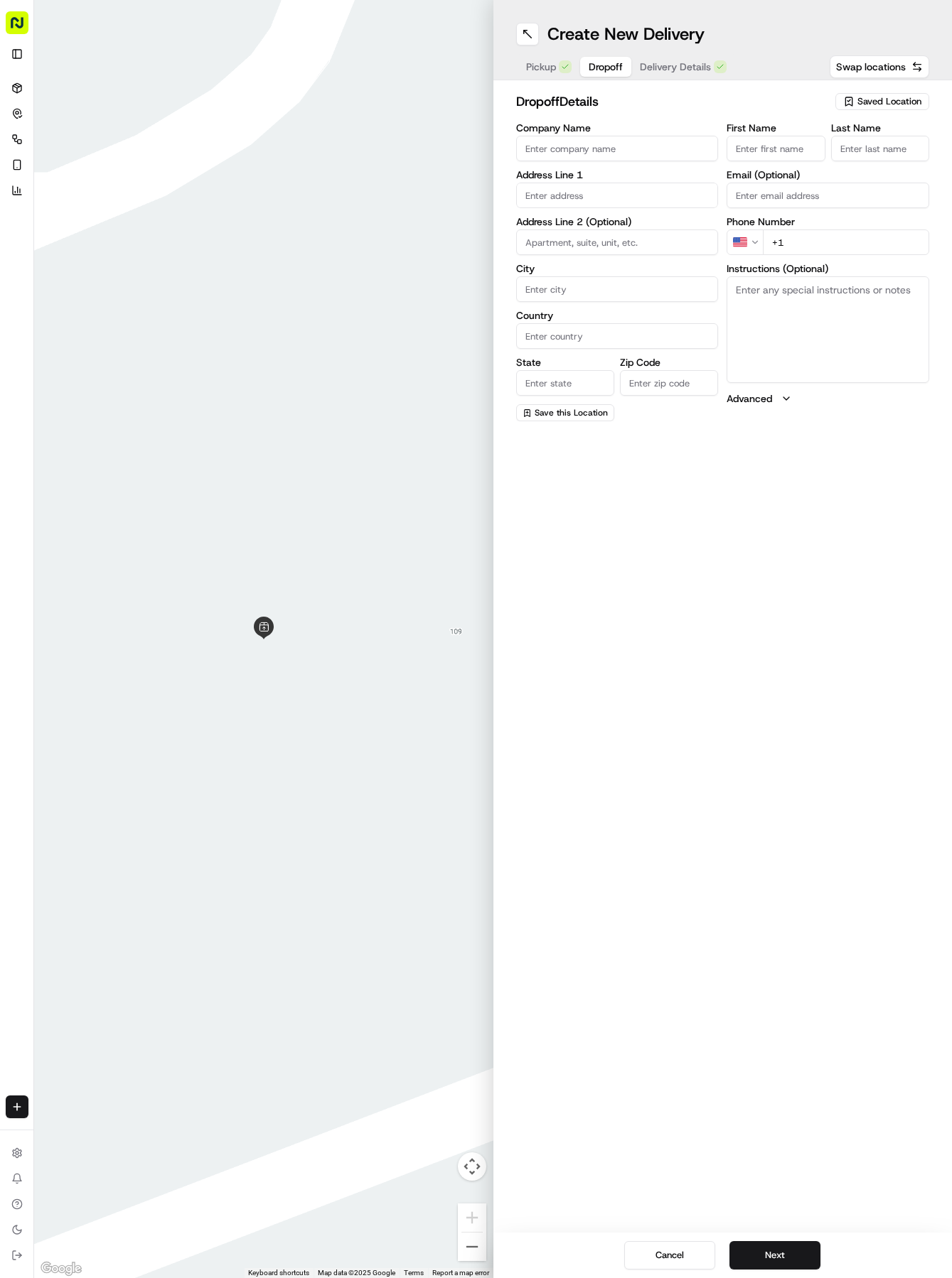
click at [592, 61] on span "Dropoff" at bounding box center [605, 67] width 34 height 15
click at [600, 178] on label "Address Line 1" at bounding box center [617, 174] width 203 height 10
click at [603, 185] on input "text" at bounding box center [617, 195] width 203 height 25
type input "[STREET_ADDRESS]"
type input "[GEOGRAPHIC_DATA]"
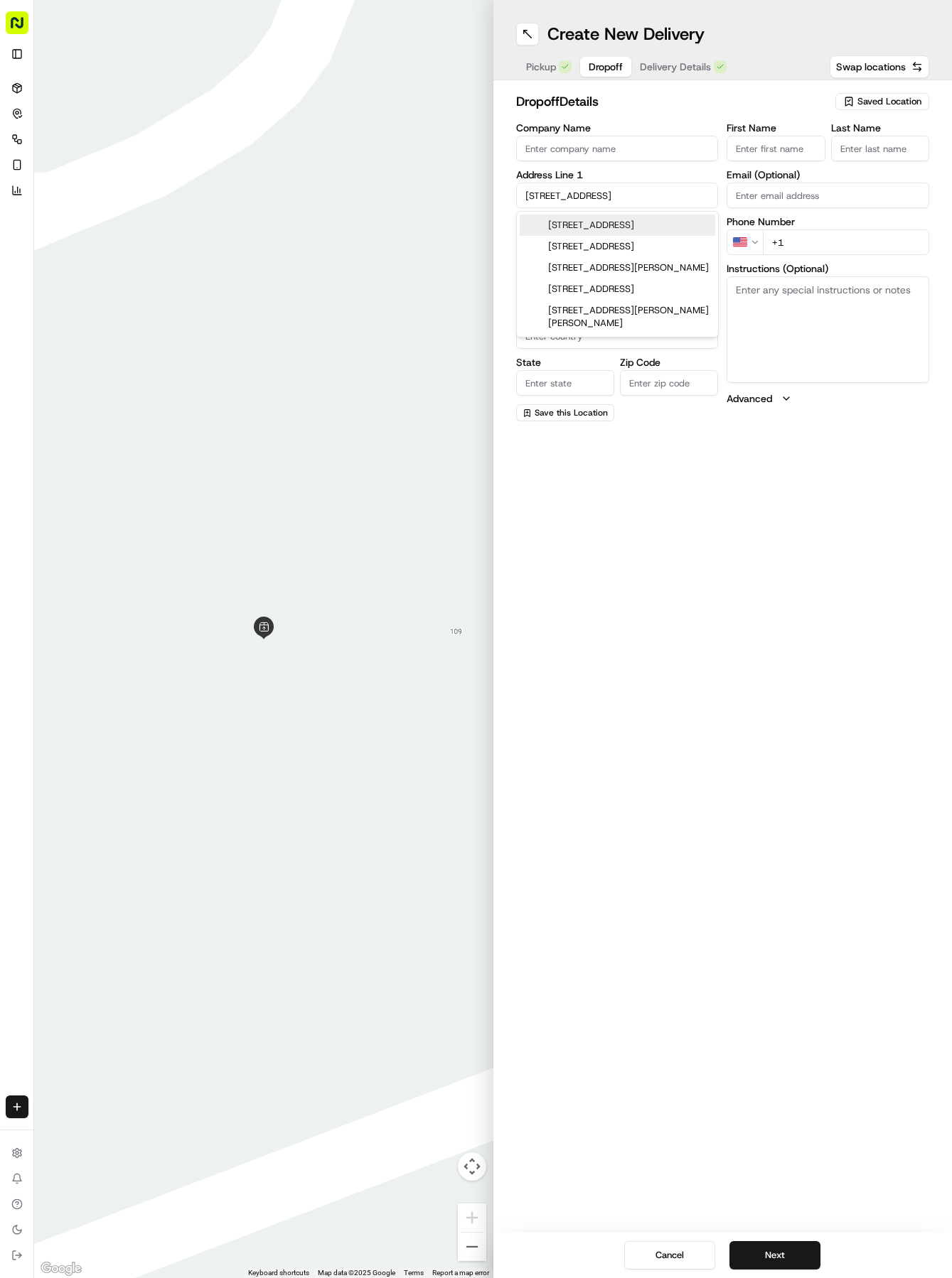
type input "[GEOGRAPHIC_DATA]"
type input "78626"
type input "[STREET_ADDRESS]"
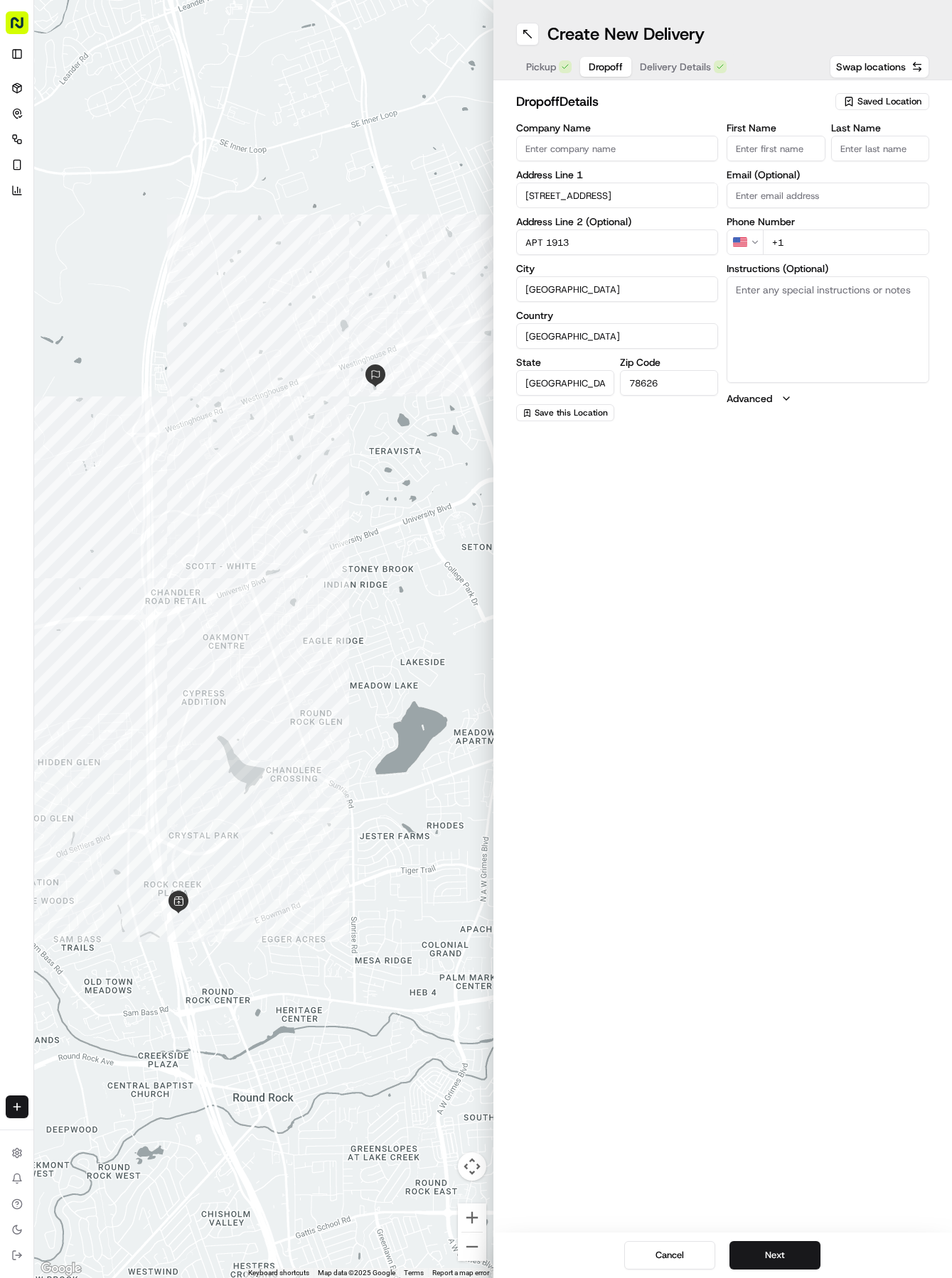
type input "APT 1913"
click at [770, 149] on input "First Name" at bounding box center [776, 149] width 98 height 25
type input "[PERSON_NAME]"
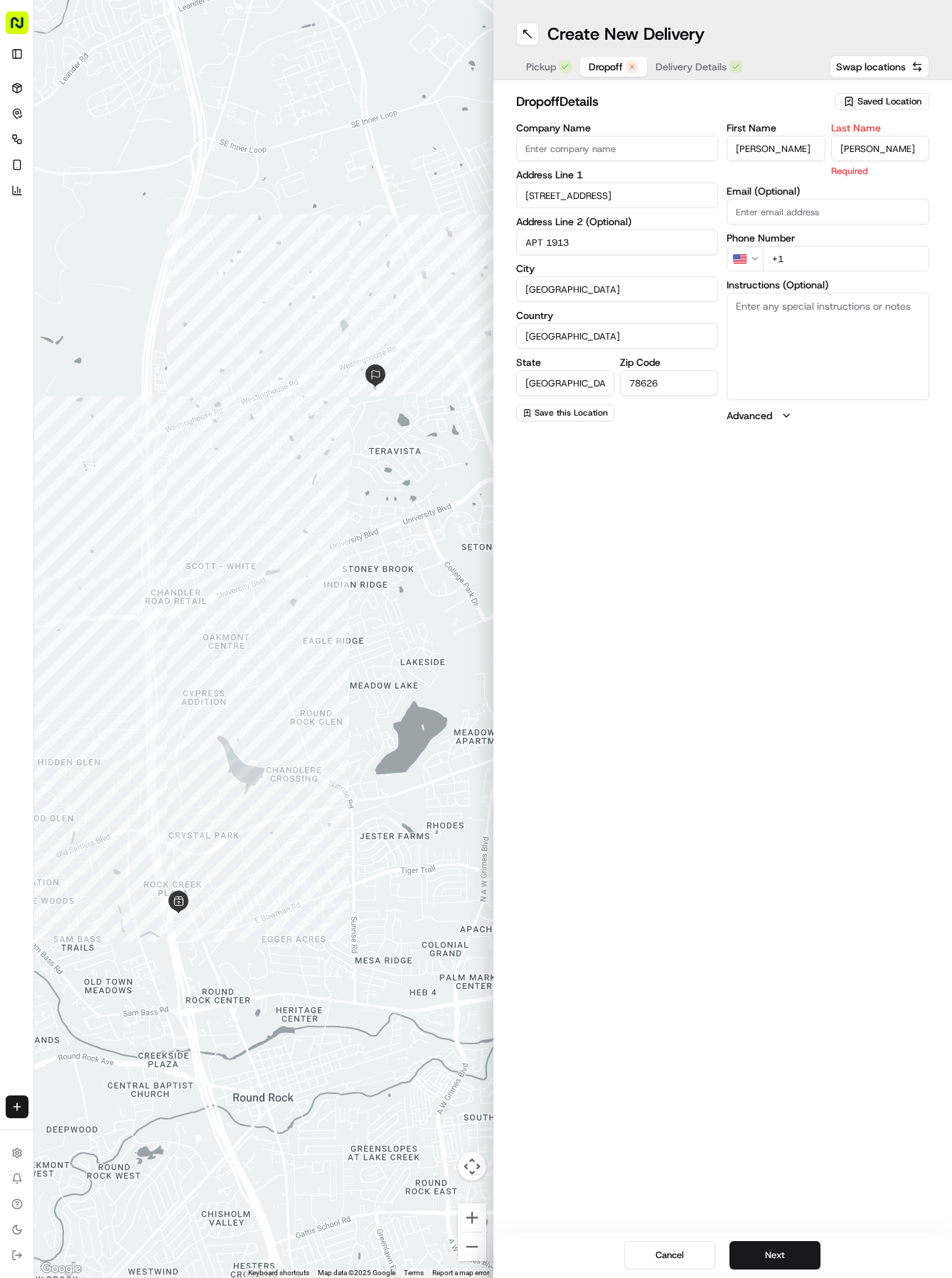
type input "[PERSON_NAME]"
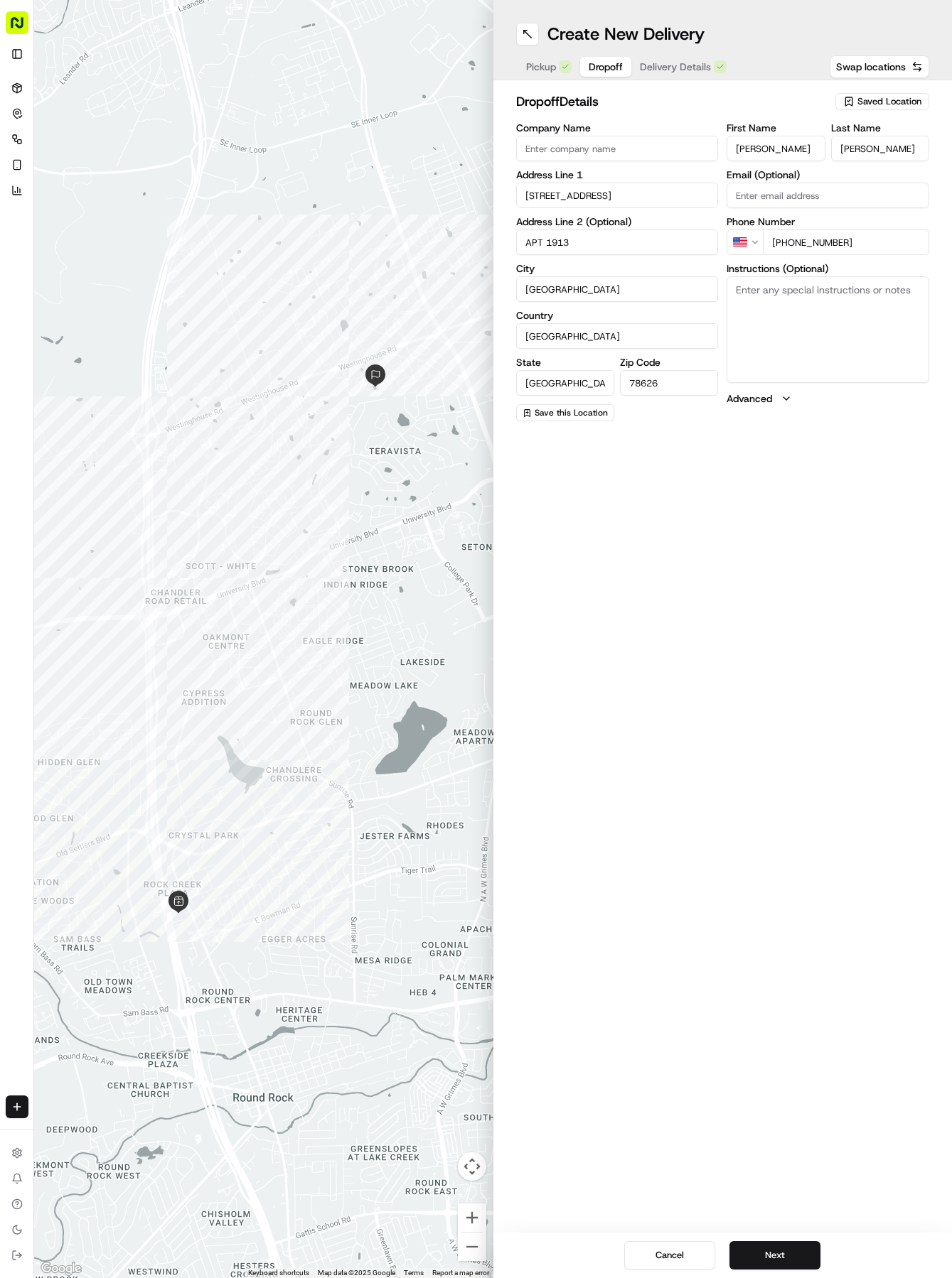
type input "[PHONE_NUMBER]"
click at [780, 305] on textarea "Instructions (Optional)" at bounding box center [828, 329] width 203 height 107
paste textarea "Please text to open gate if needed. Past the second stop sign to the left."
type textarea "APT 1913 Please text to open gate if needed. Past the second stop sign to the l…"
click at [675, 71] on span "Delivery Details" at bounding box center [675, 67] width 71 height 15
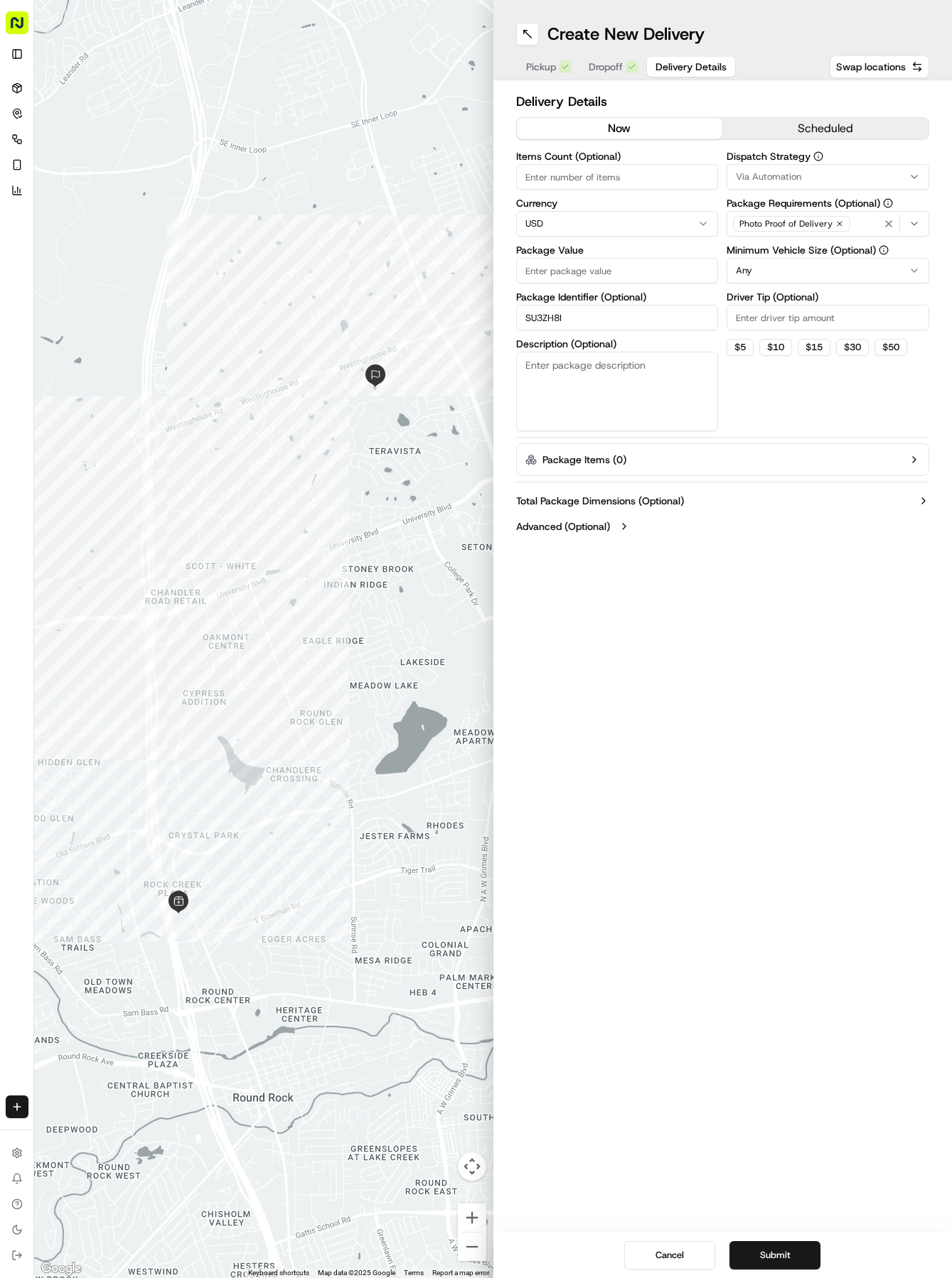
click at [631, 272] on input "Package Value" at bounding box center [617, 270] width 203 height 25
type input "31.28"
click at [828, 187] on button "Via Automation" at bounding box center [828, 177] width 203 height 25
click at [808, 248] on span "Tso Round Rock Strategy" at bounding box center [837, 254] width 175 height 13
click at [826, 330] on html "Tso Chinese 04 Round Rock [EMAIL_ADDRESS][DOMAIN_NAME] Toggle Sidebar Deliverie…" at bounding box center [476, 639] width 952 height 1278
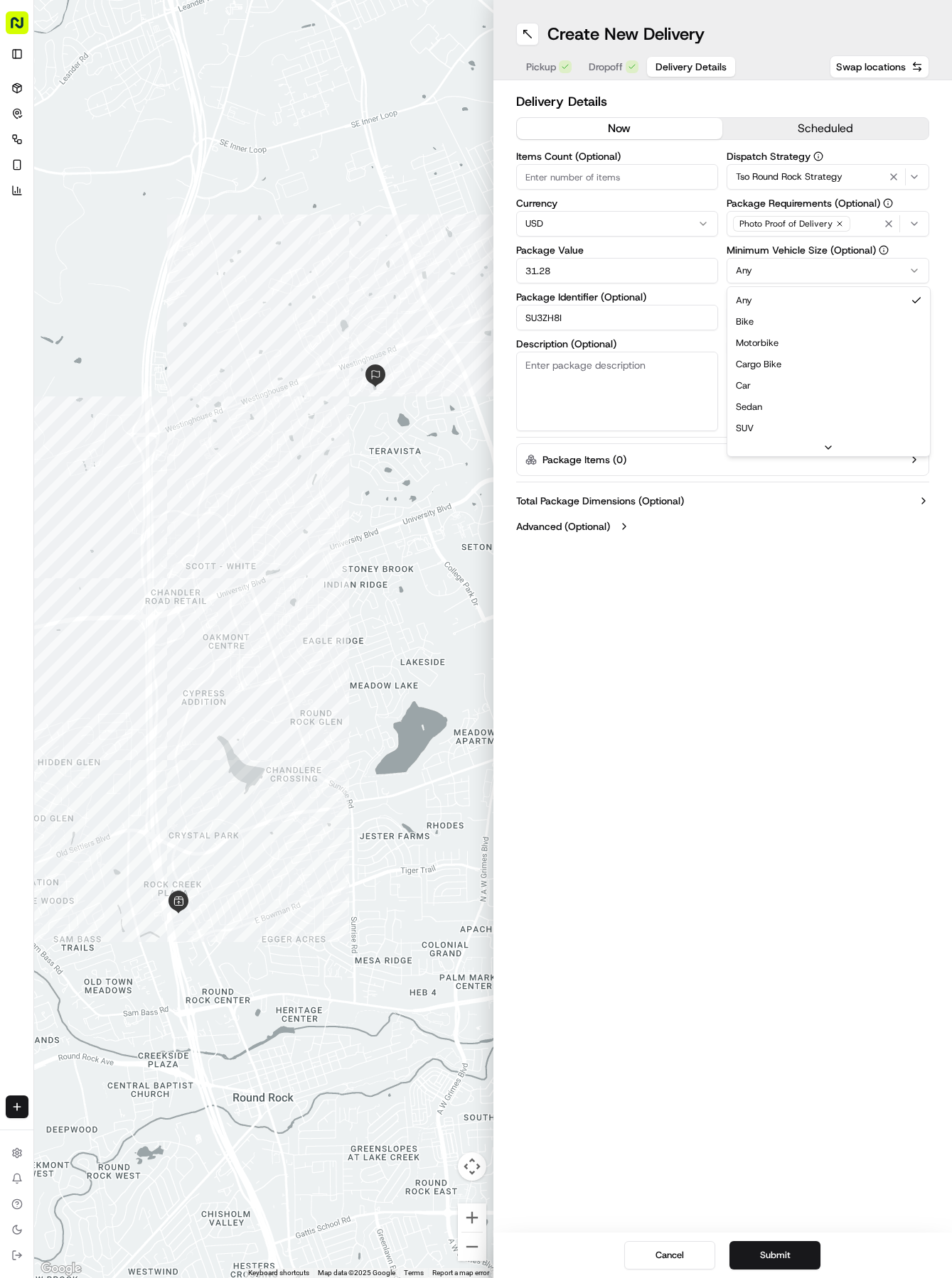
click at [823, 275] on html "Tso Chinese 04 Round Rock [EMAIL_ADDRESS][DOMAIN_NAME] Toggle Sidebar Deliverie…" at bounding box center [476, 639] width 952 height 1278
drag, startPoint x: 818, startPoint y: 377, endPoint x: 815, endPoint y: 339, distance: 38.1
click at [820, 330] on div "Dispatch Strategy Tso Round Rock Strategy Package Requirements (Optional) Photo…" at bounding box center [828, 292] width 203 height 280
click at [826, 309] on input "Driver Tip (Optional)" at bounding box center [828, 317] width 203 height 25
type input "2"
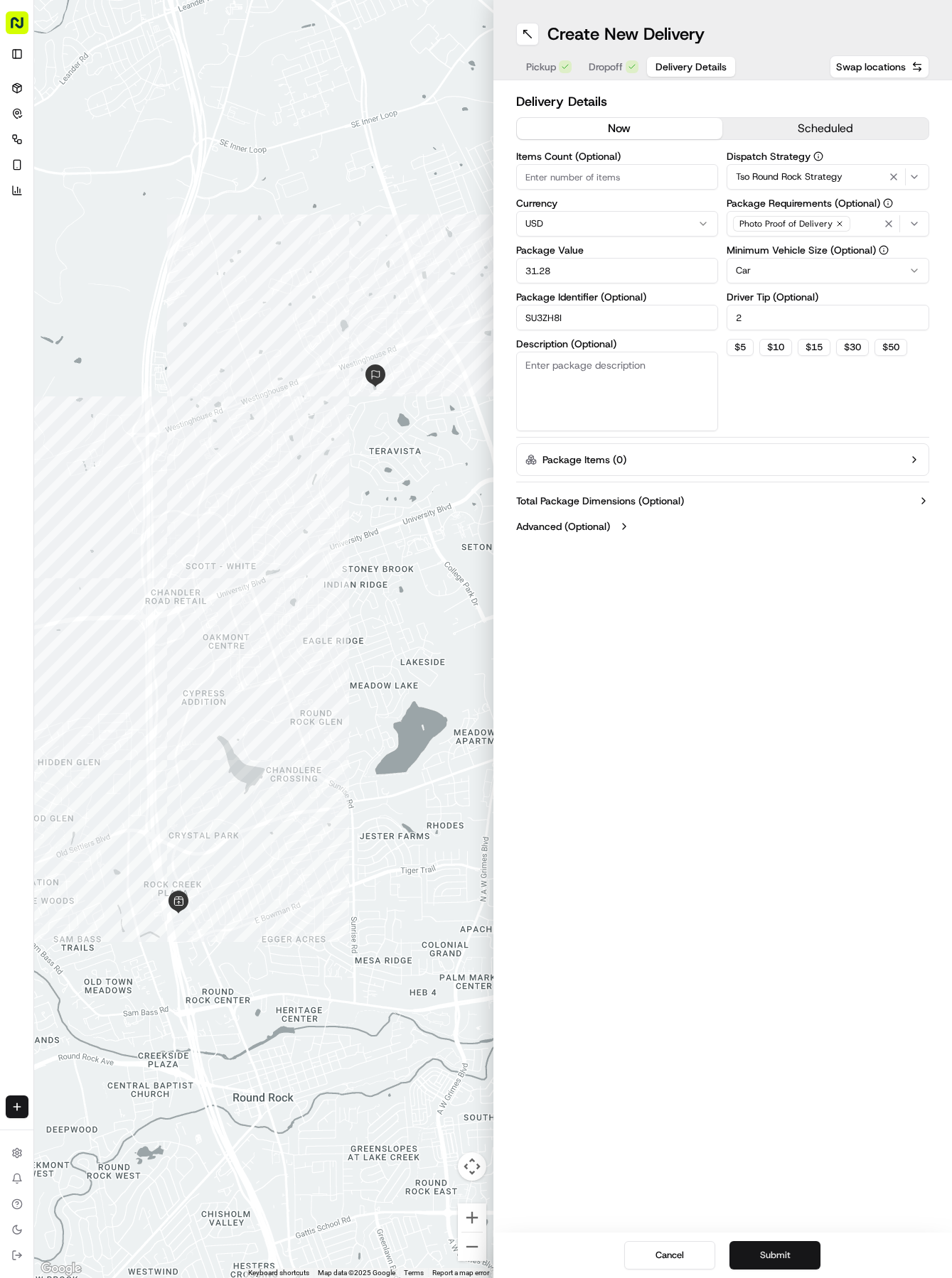
click at [784, 1261] on button "Submit" at bounding box center [775, 1255] width 91 height 28
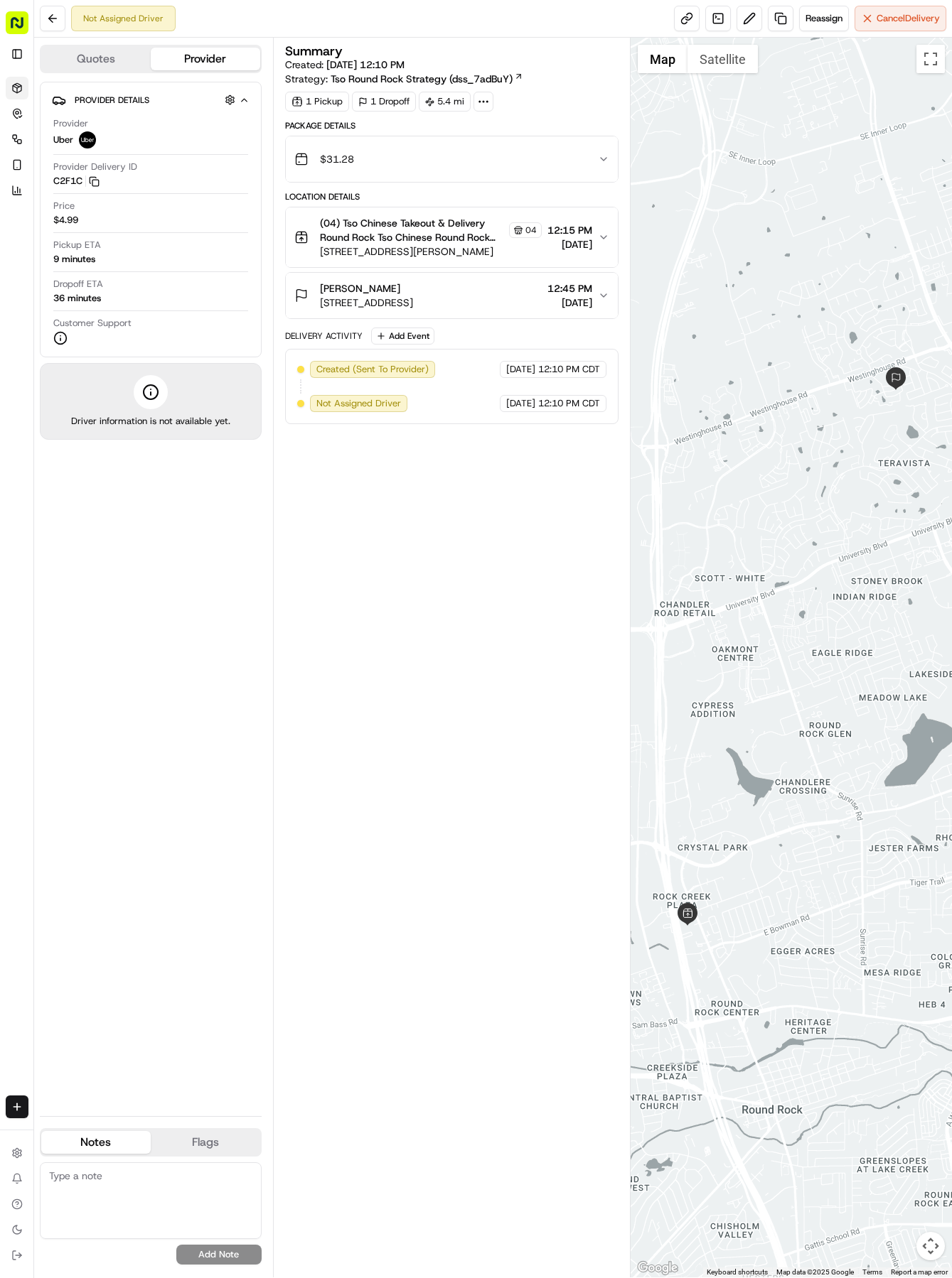
click at [20, 87] on icon at bounding box center [17, 87] width 9 height 2
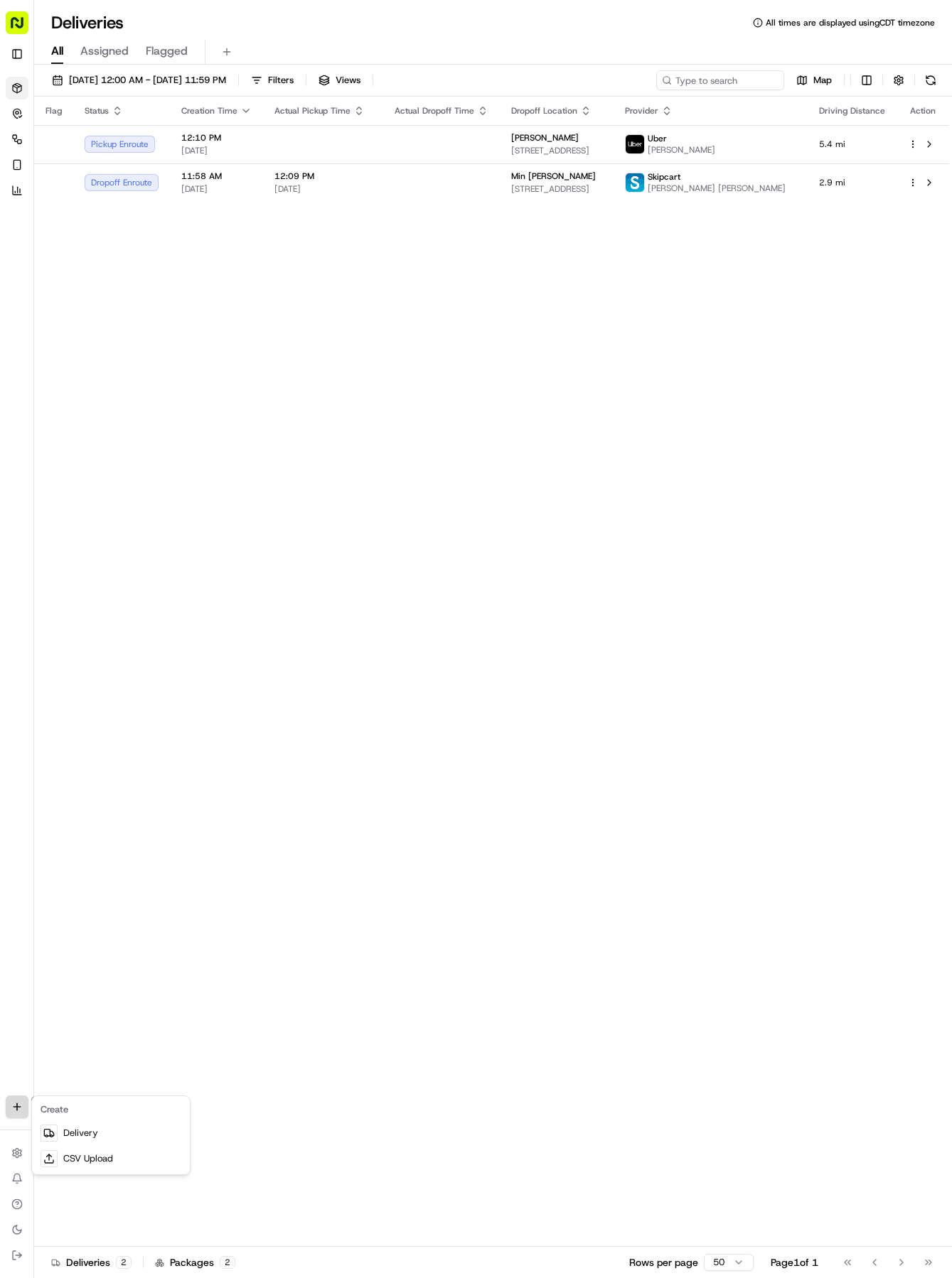
click at [15, 1104] on html "Tso Chinese 04 Round Rock [EMAIL_ADDRESS][DOMAIN_NAME] Toggle Sidebar Deliverie…" at bounding box center [476, 639] width 952 height 1278
click at [74, 1131] on link "Delivery" at bounding box center [111, 1133] width 152 height 25
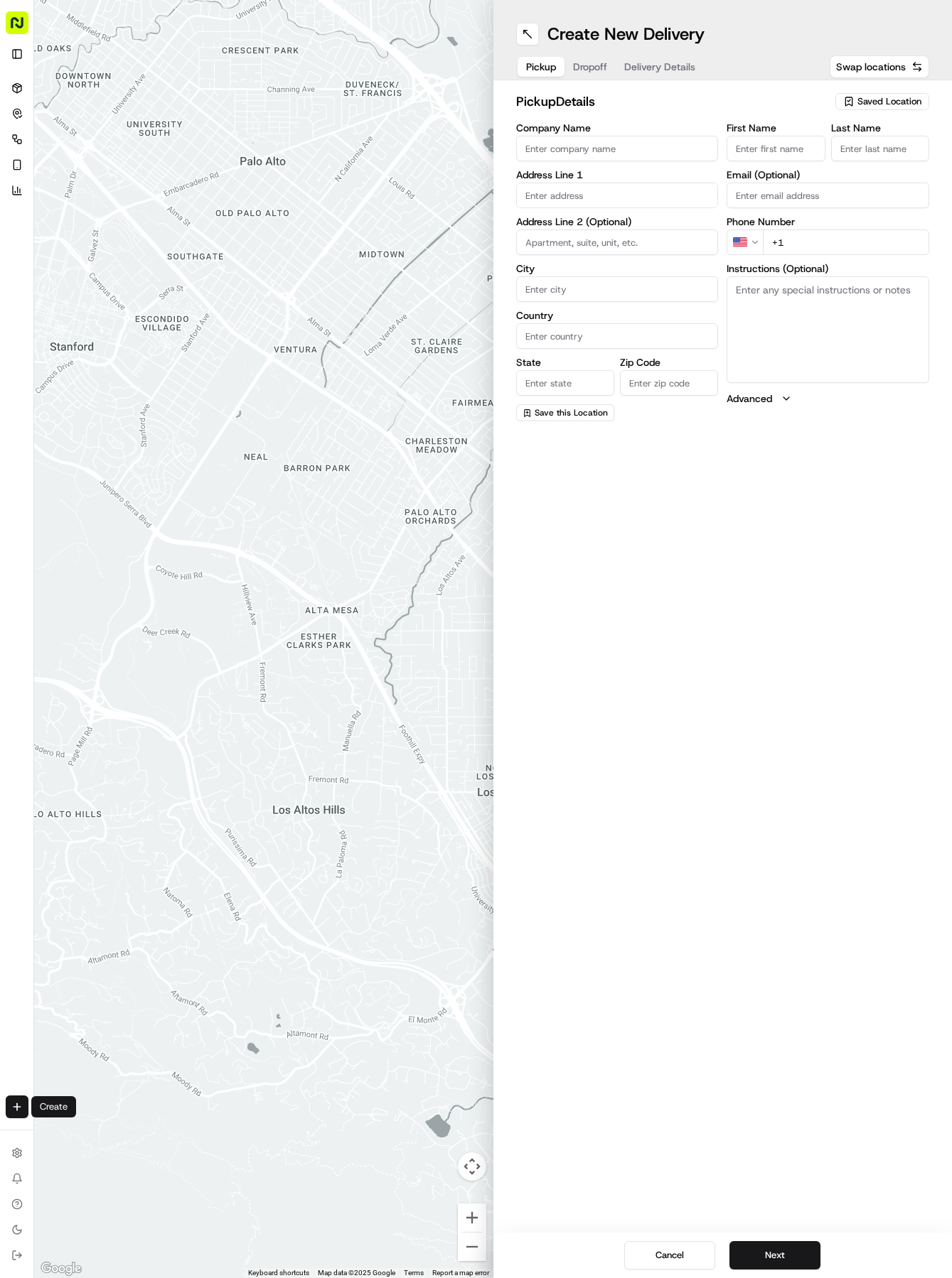
click at [900, 96] on span "Saved Location" at bounding box center [888, 101] width 64 height 13
click at [868, 144] on div "(04) Tso Chinese Takeout & Delivery Round Rock (04)" at bounding box center [849, 161] width 204 height 34
type input "(04) Tso Chinese Takeout & Delivery Round Rock"
type input "2000 N [PERSON_NAME] St"
type input "Ste 108"
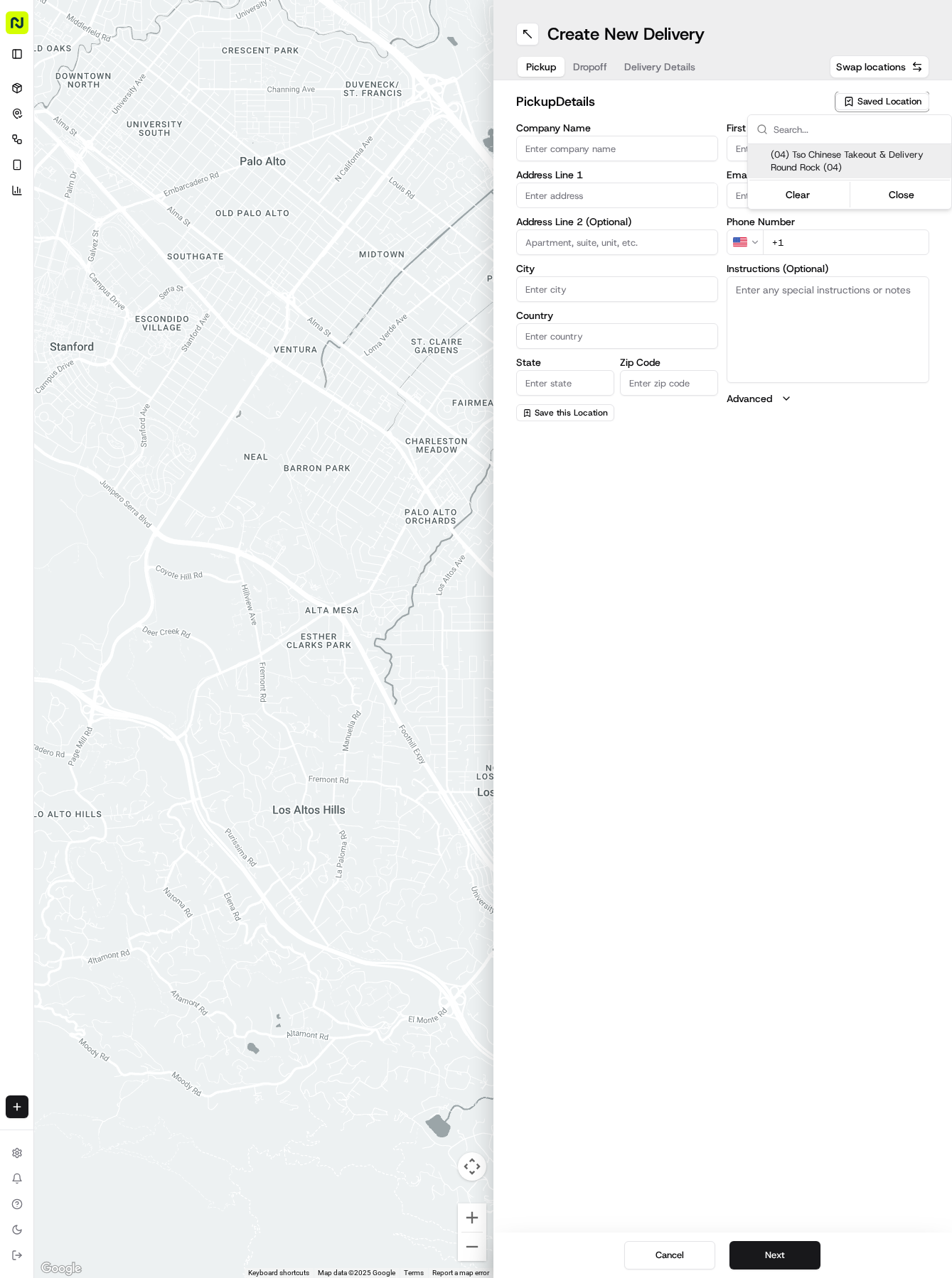
type input "Round Rock"
type input "US"
type input "[GEOGRAPHIC_DATA]"
type input "78664"
type input "Tso Chinese"
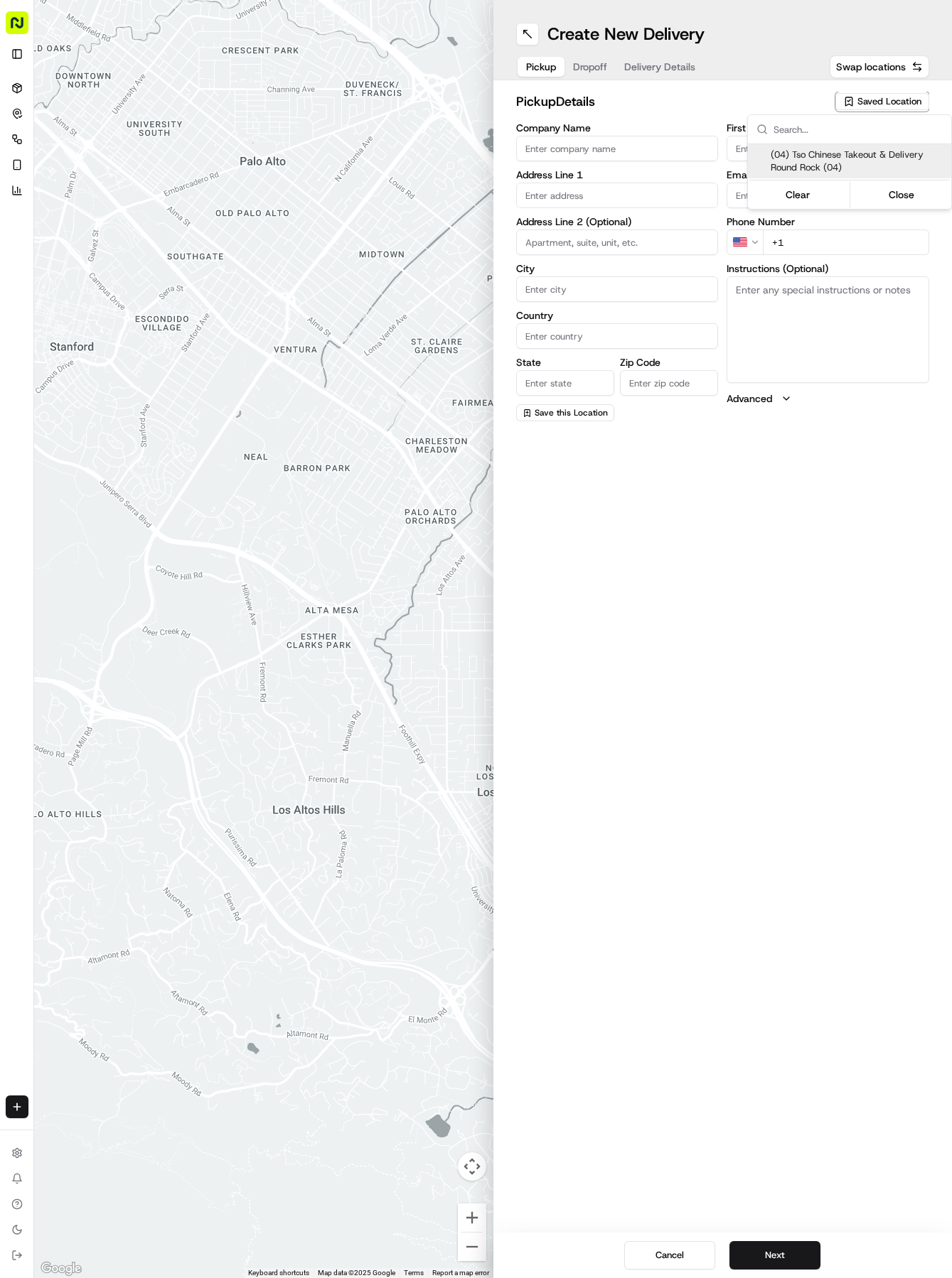
type input "Round Rock Manager"
type input "[EMAIL_ADDRESS][DOMAIN_NAME]"
type input "[PHONE_NUMBER]"
type textarea "Submit a picture displaying address & food as Proof of Delivery. Envía una foto…"
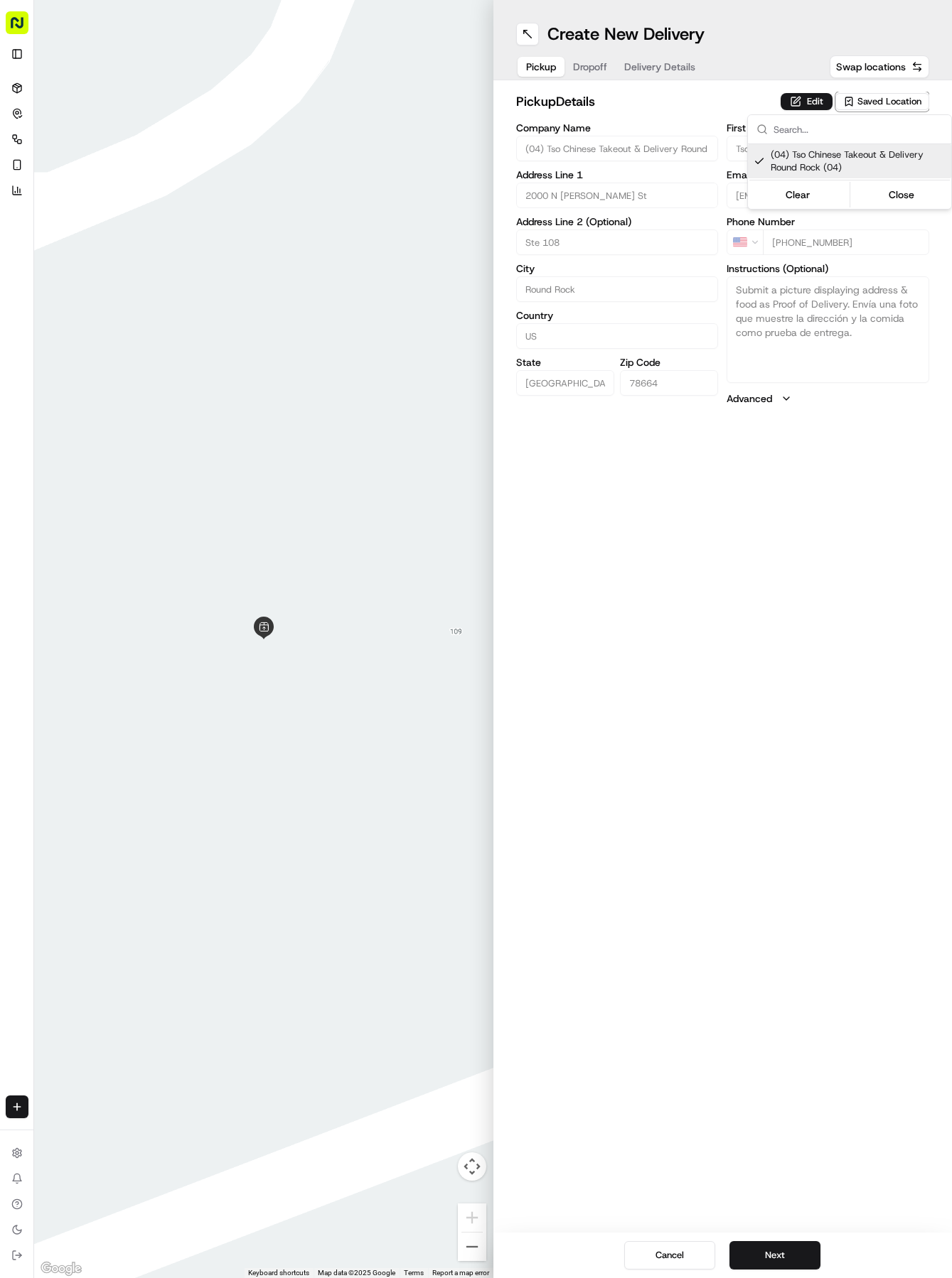
click at [628, 48] on html "Tso Chinese 04 Round Rock [EMAIL_ADDRESS][DOMAIN_NAME] Toggle Sidebar Deliverie…" at bounding box center [476, 639] width 952 height 1278
click at [638, 59] on button "Delivery Details" at bounding box center [659, 67] width 88 height 20
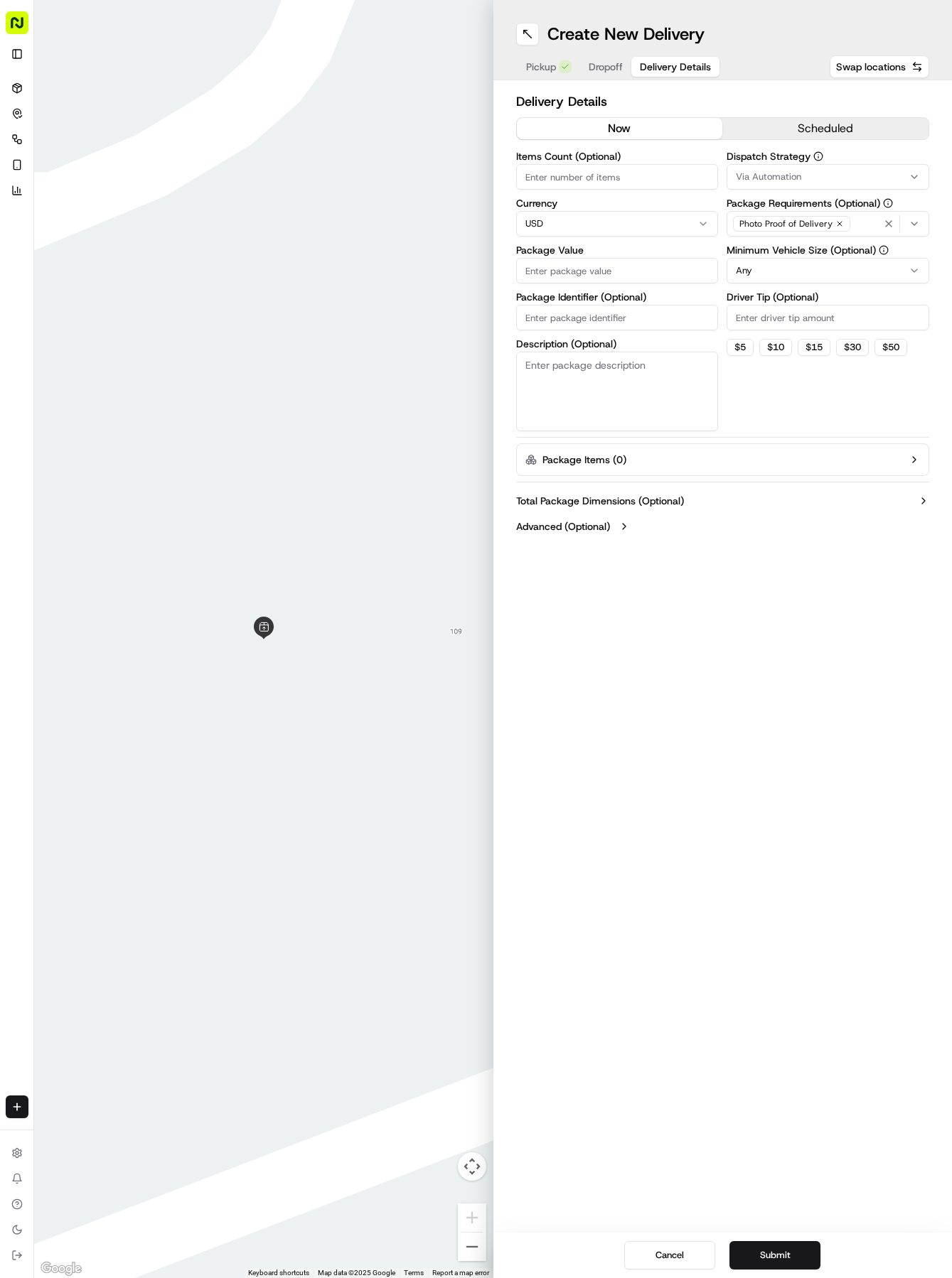
click at [578, 322] on input "Package Identifier (Optional)" at bounding box center [617, 317] width 203 height 25
paste input "GEASIQH"
type input "GEASIQH"
click at [607, 65] on span "Dropoff" at bounding box center [605, 67] width 34 height 15
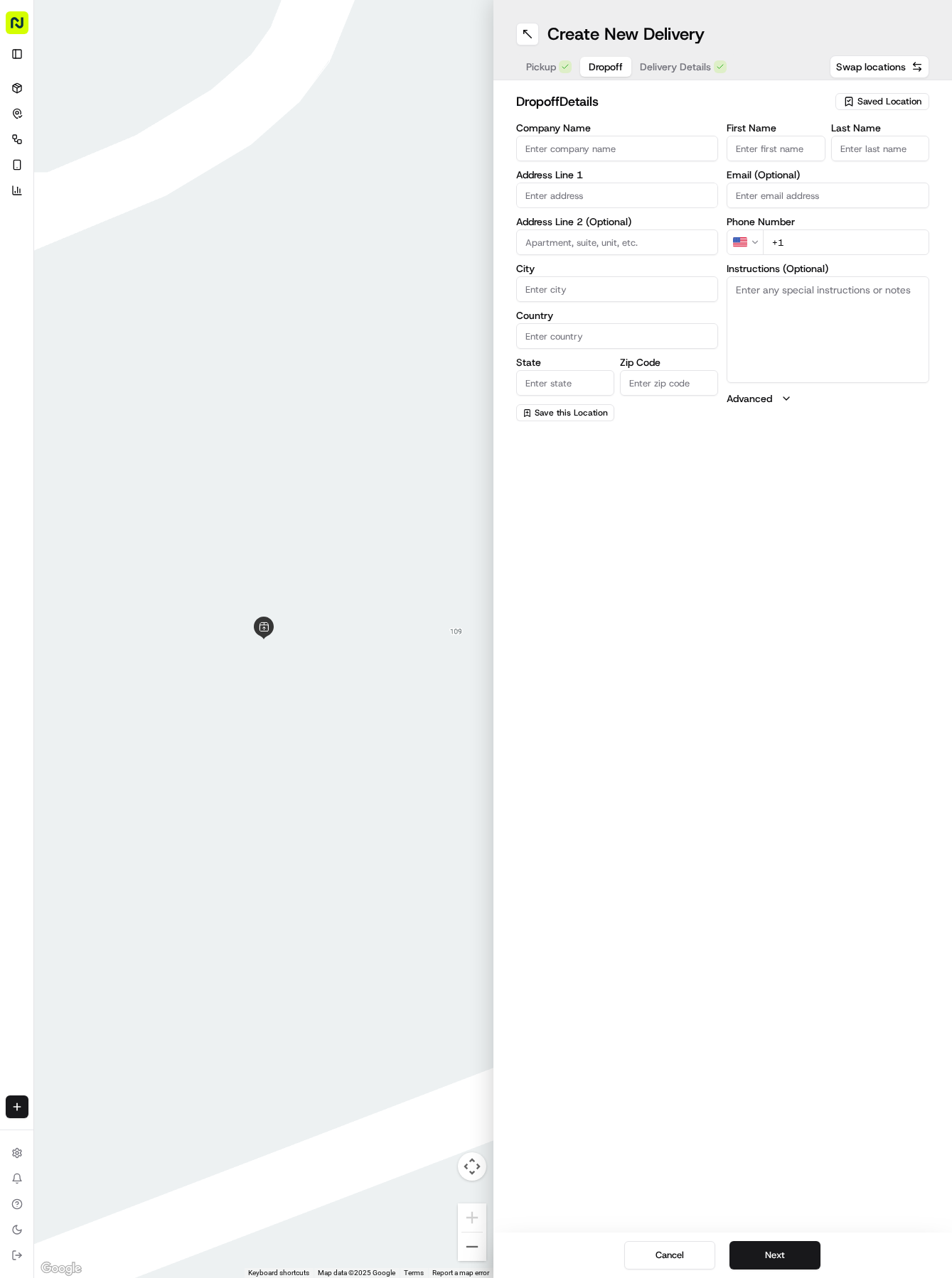
click at [770, 157] on input "First Name" at bounding box center [776, 149] width 98 height 25
type input "[PERSON_NAME]"
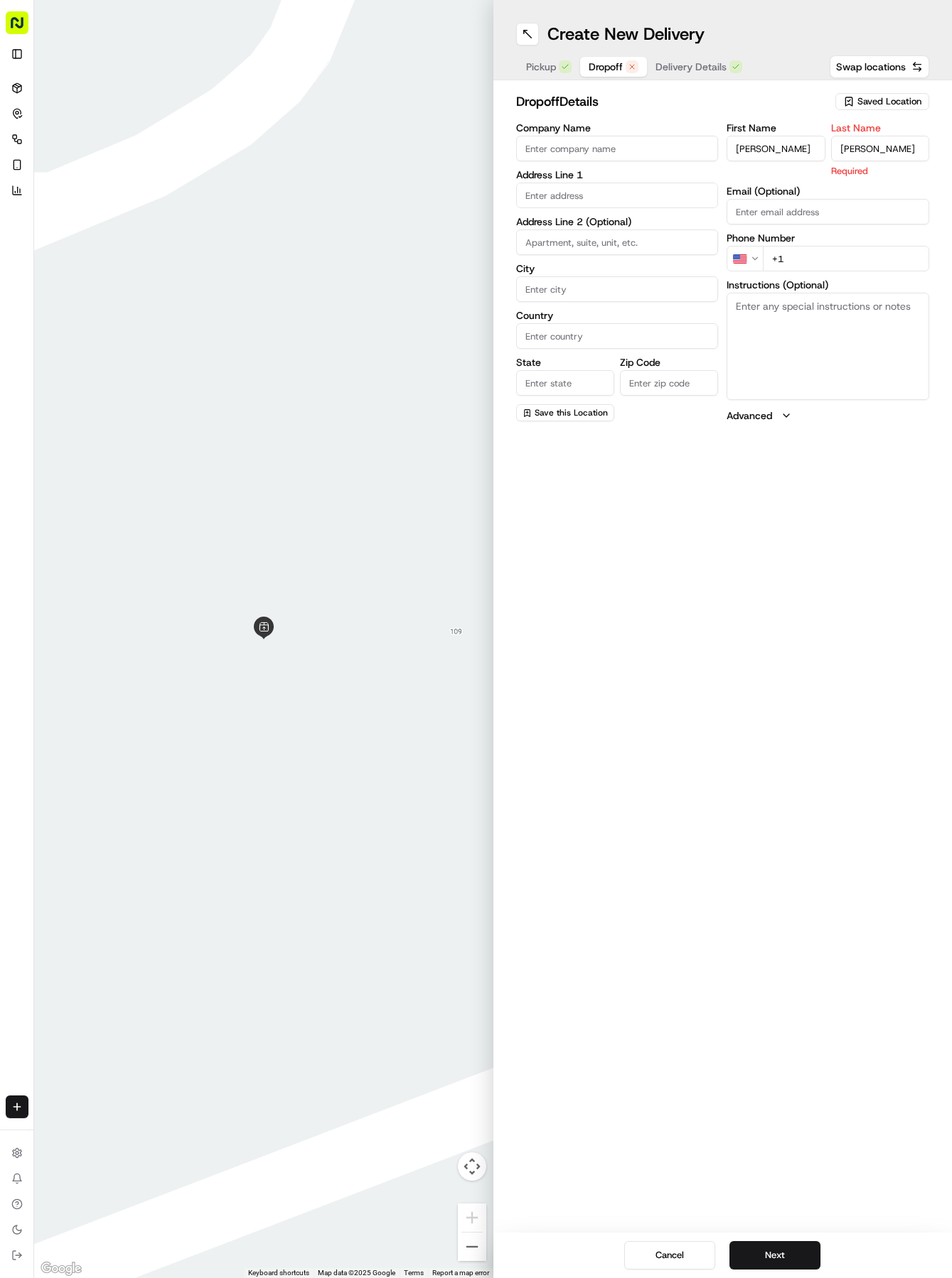
type input "[PERSON_NAME]"
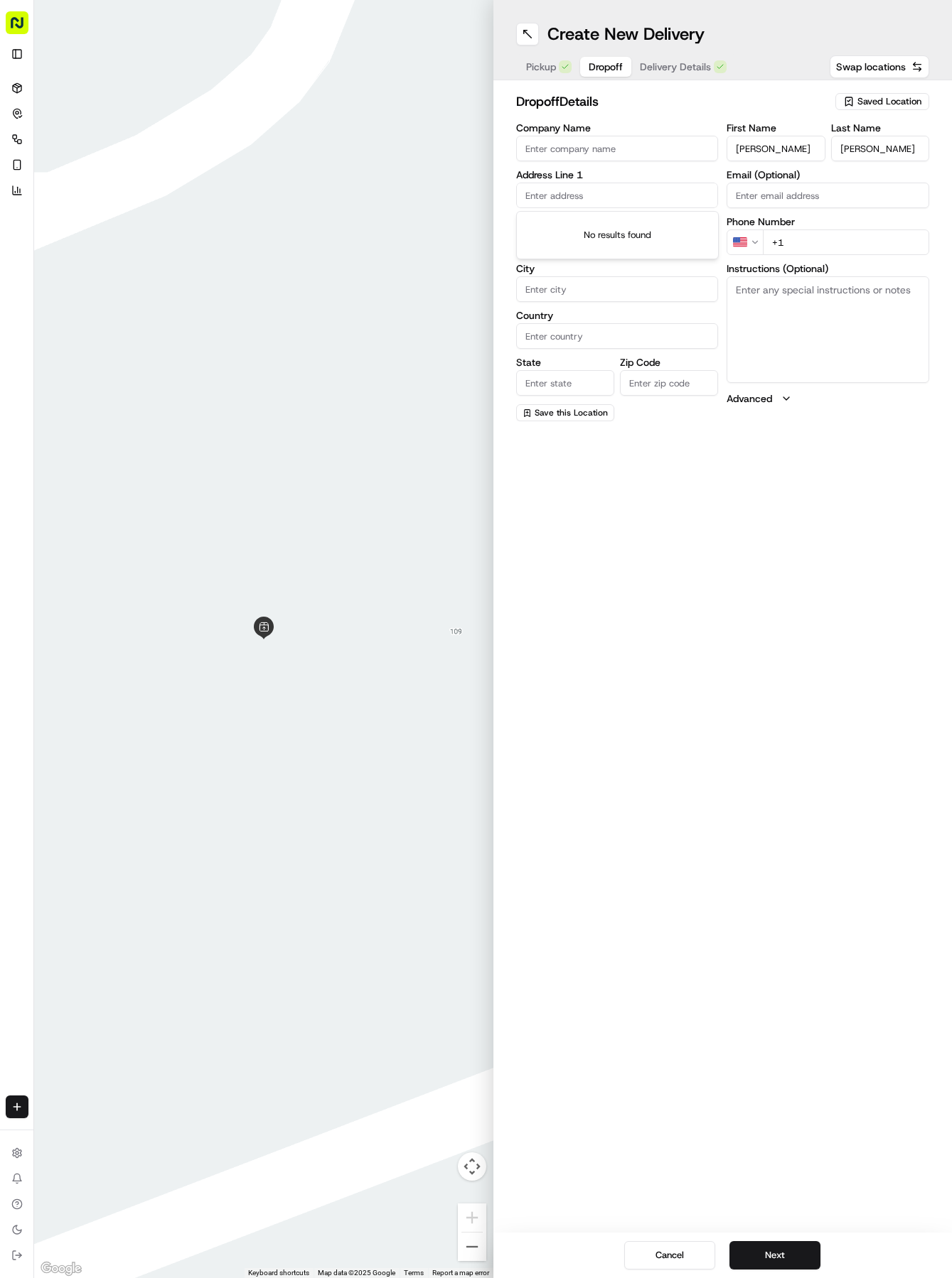
click at [597, 202] on input "text" at bounding box center [617, 195] width 203 height 25
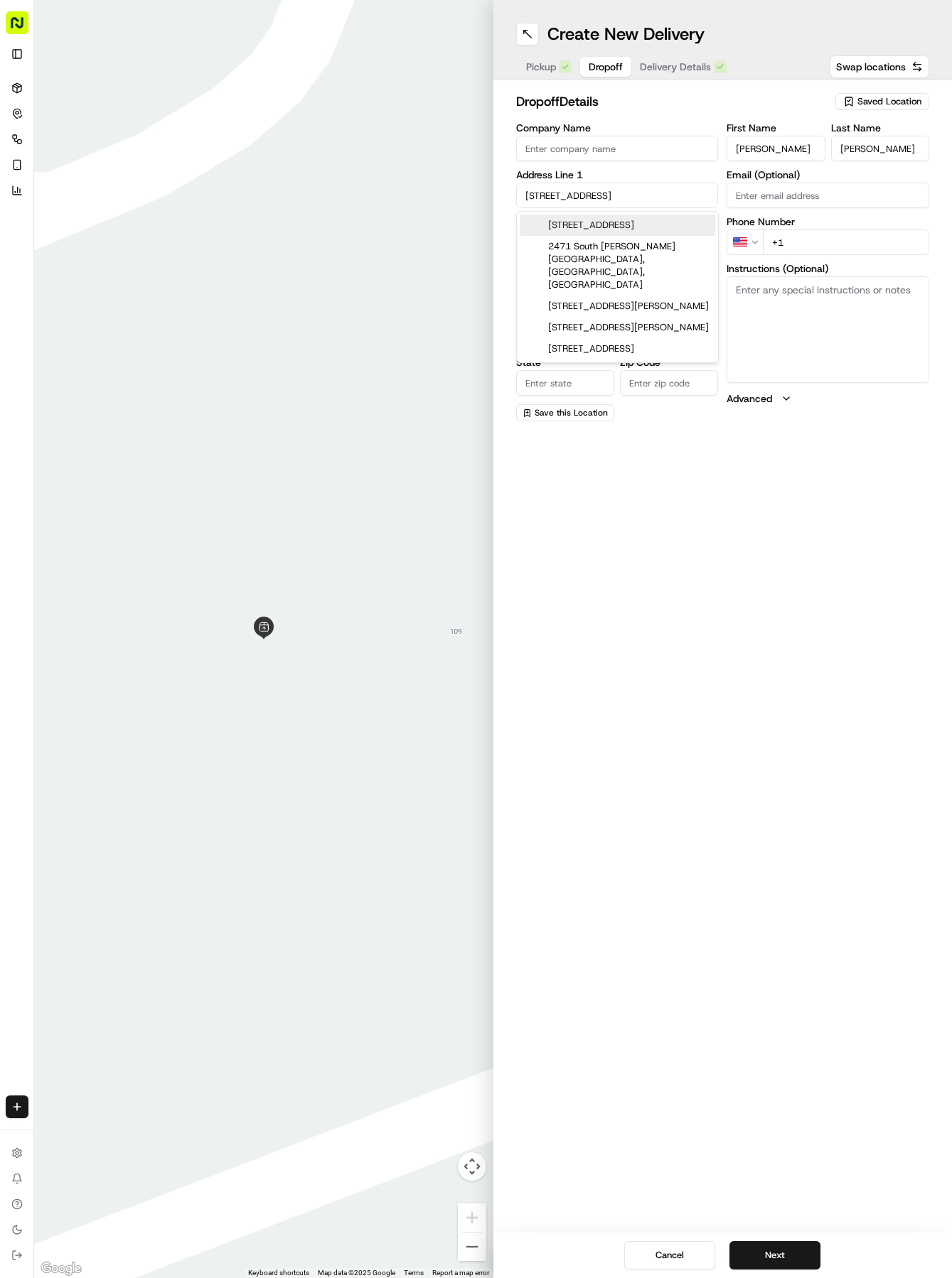
type input "[STREET_ADDRESS]"
type input "Round Rock"
type input "[GEOGRAPHIC_DATA]"
type input "78664"
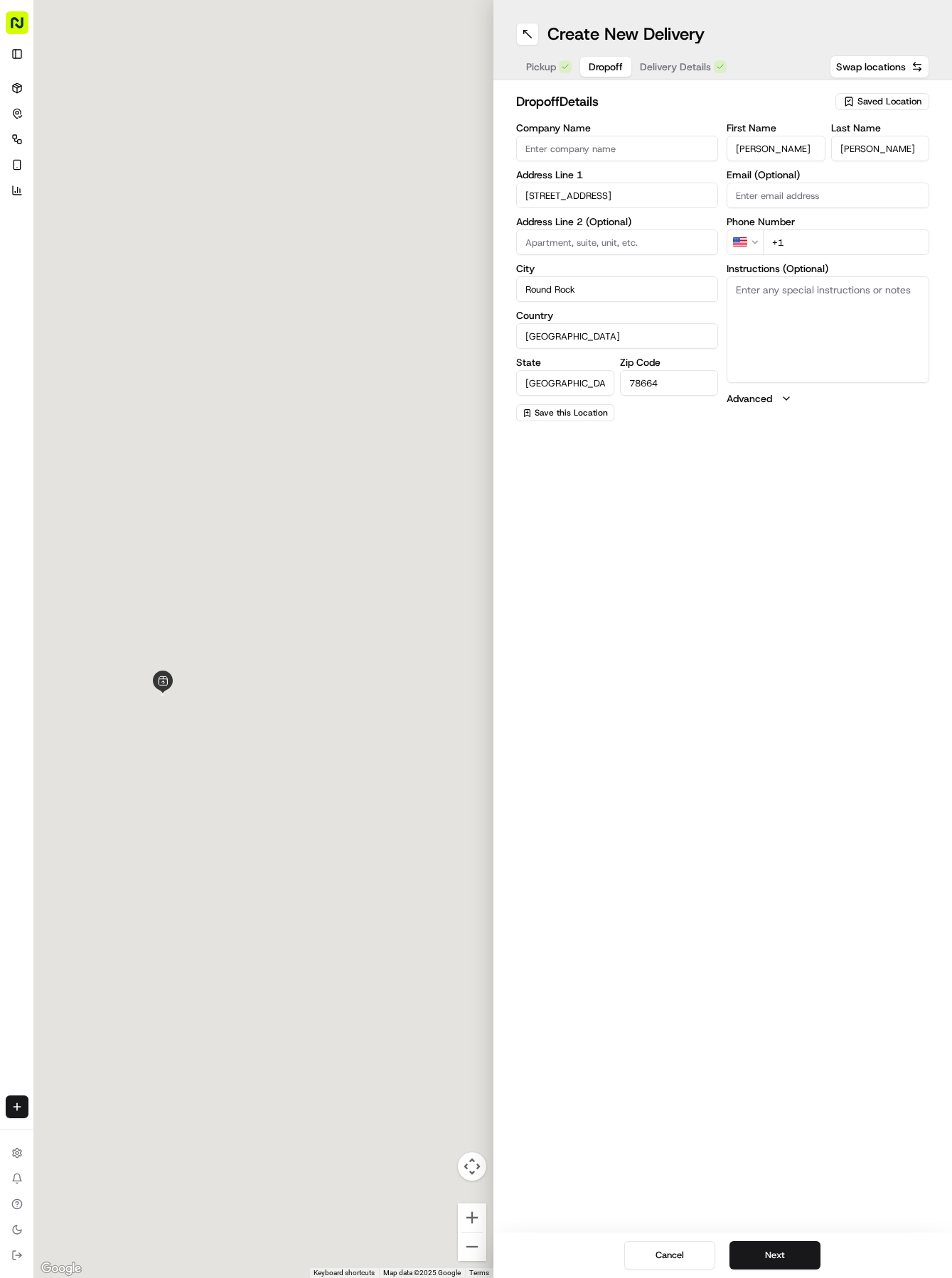
type input "[STREET_ADDRESS]"
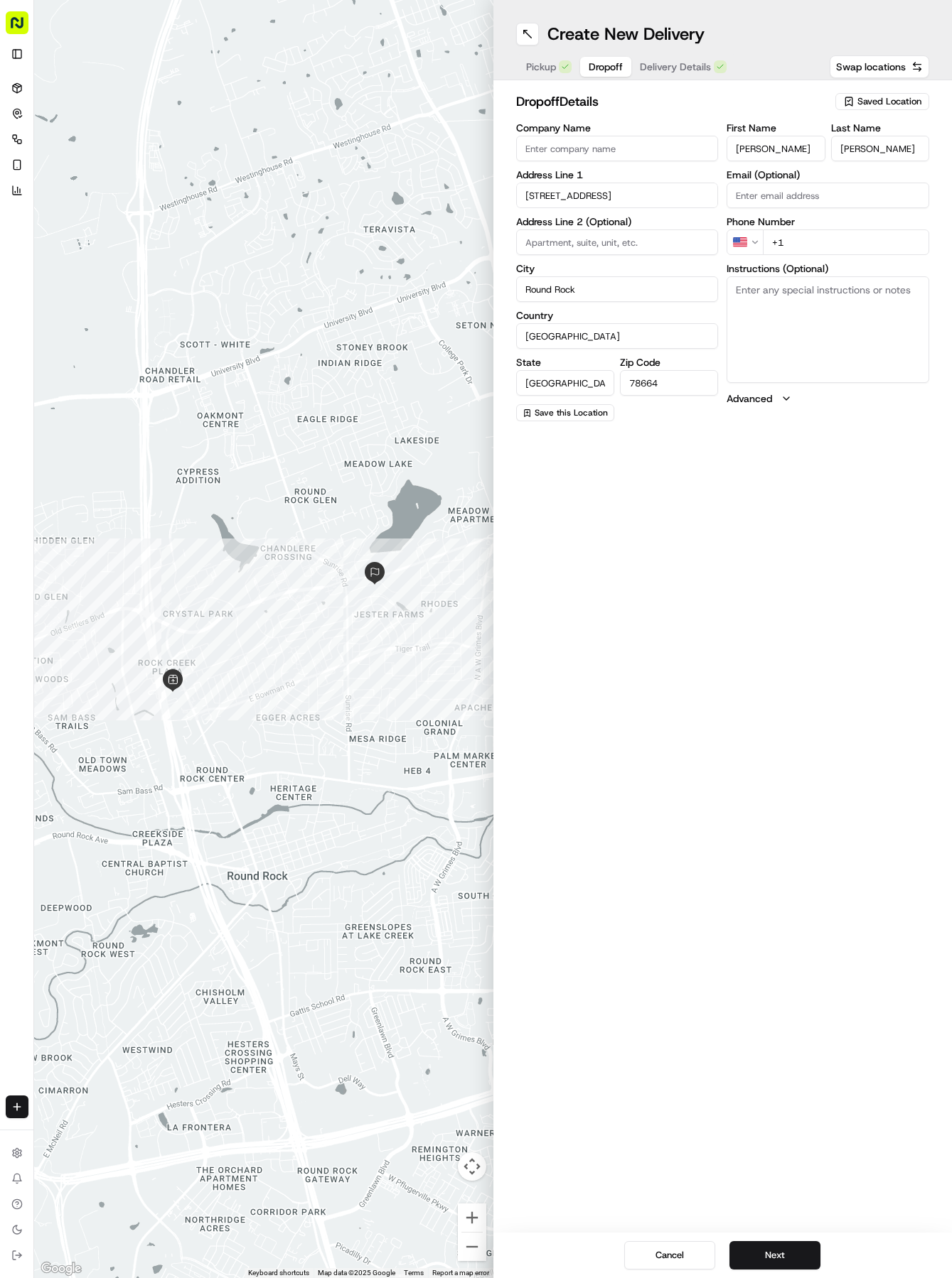
click at [828, 248] on input "+1" at bounding box center [846, 242] width 167 height 25
type input "[PHONE_NUMBER]"
click at [845, 331] on textarea "Instructions (Optional)" at bounding box center [828, 329] width 203 height 107
type textarea "House 56"
click at [635, 234] on input at bounding box center [617, 242] width 203 height 25
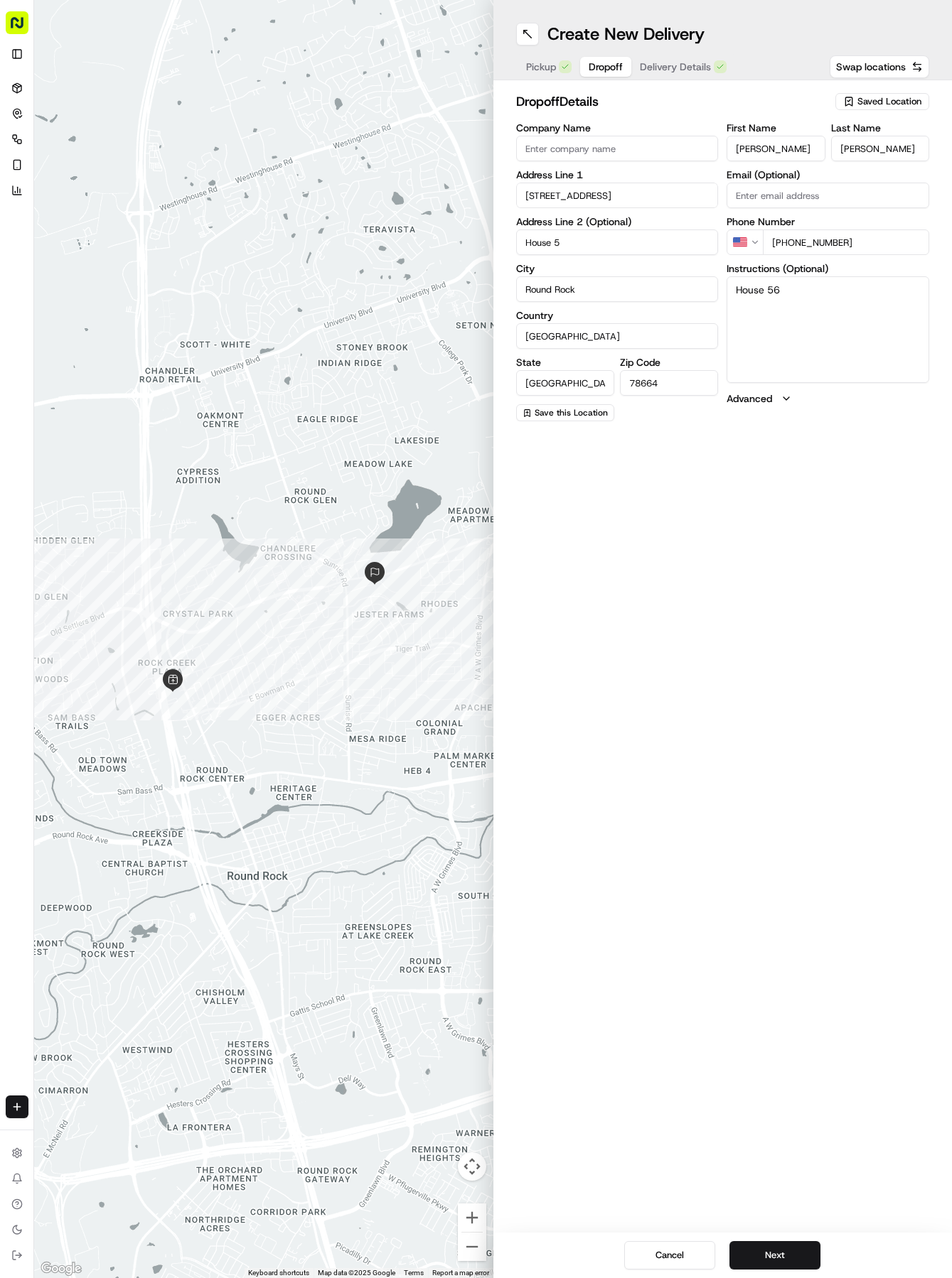
type input "House 56"
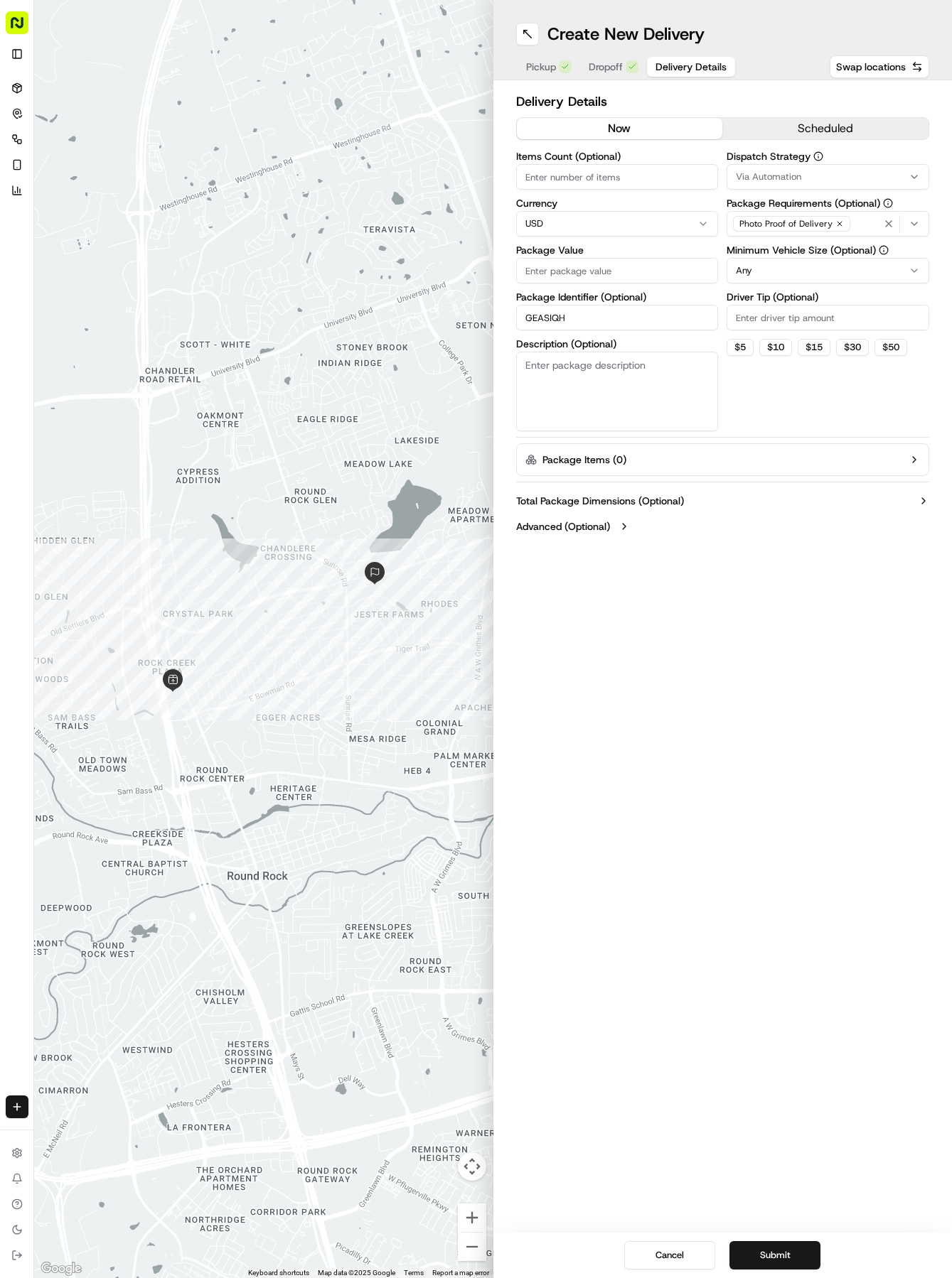
click at [666, 64] on span "Delivery Details" at bounding box center [690, 67] width 71 height 15
click at [643, 260] on input "Package Value" at bounding box center [617, 270] width 203 height 25
type input "33.45"
click at [779, 175] on span "Via Automation" at bounding box center [768, 176] width 66 height 13
click at [785, 248] on div "Tso Round Rock Strategy" at bounding box center [829, 255] width 204 height 22
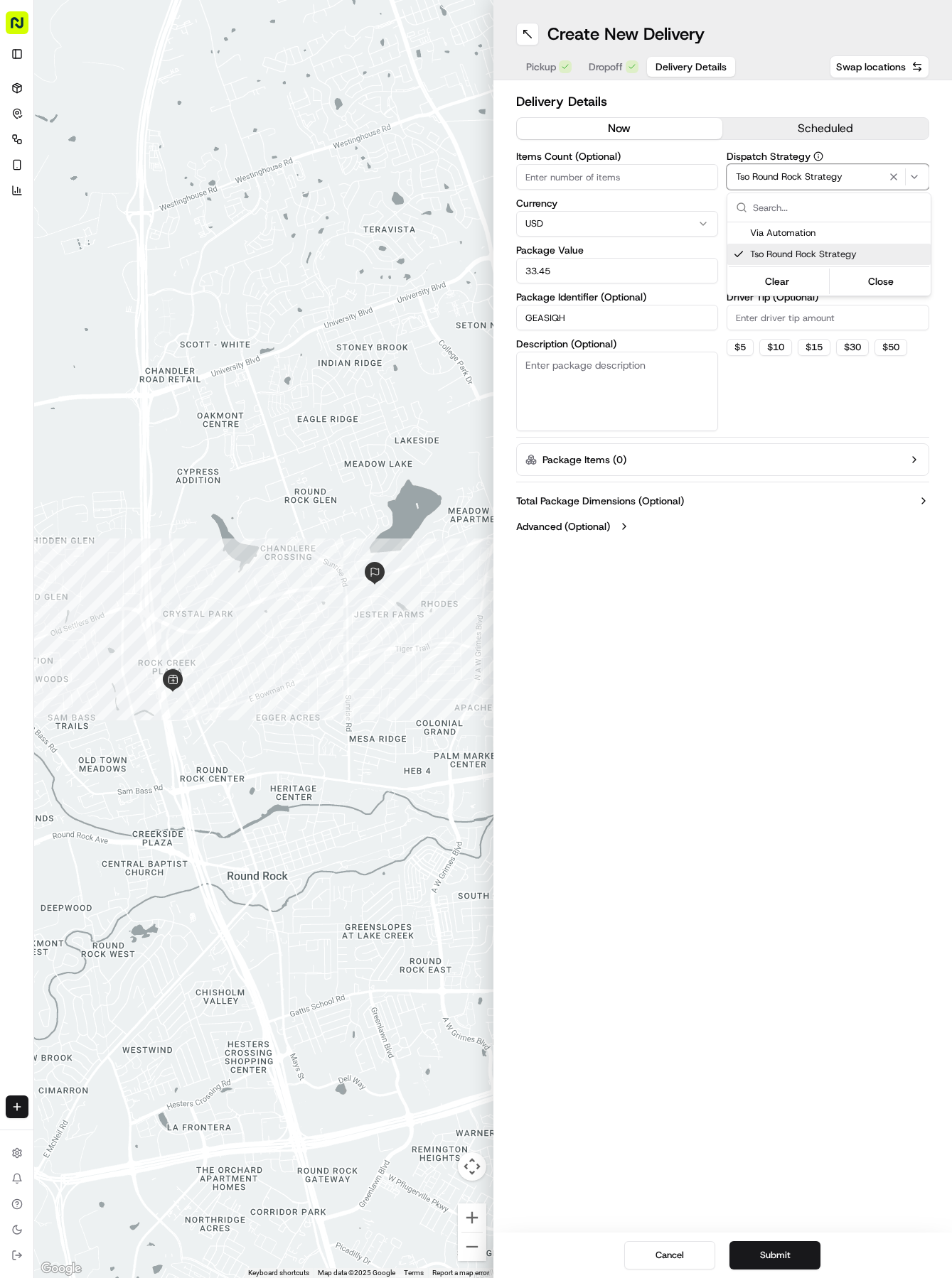
drag, startPoint x: 798, startPoint y: 331, endPoint x: 789, endPoint y: 311, distance: 21.9
click at [794, 321] on html "Tso Chinese 04 Round Rock [EMAIL_ADDRESS][DOMAIN_NAME] Toggle Sidebar Deliverie…" at bounding box center [476, 639] width 952 height 1278
click at [782, 273] on html "Tso Chinese 04 Round Rock [EMAIL_ADDRESS][DOMAIN_NAME] Toggle Sidebar Deliverie…" at bounding box center [476, 639] width 952 height 1278
drag, startPoint x: 777, startPoint y: 381, endPoint x: 770, endPoint y: 322, distance: 59.4
click at [770, 321] on input "Driver Tip (Optional)" at bounding box center [828, 317] width 203 height 25
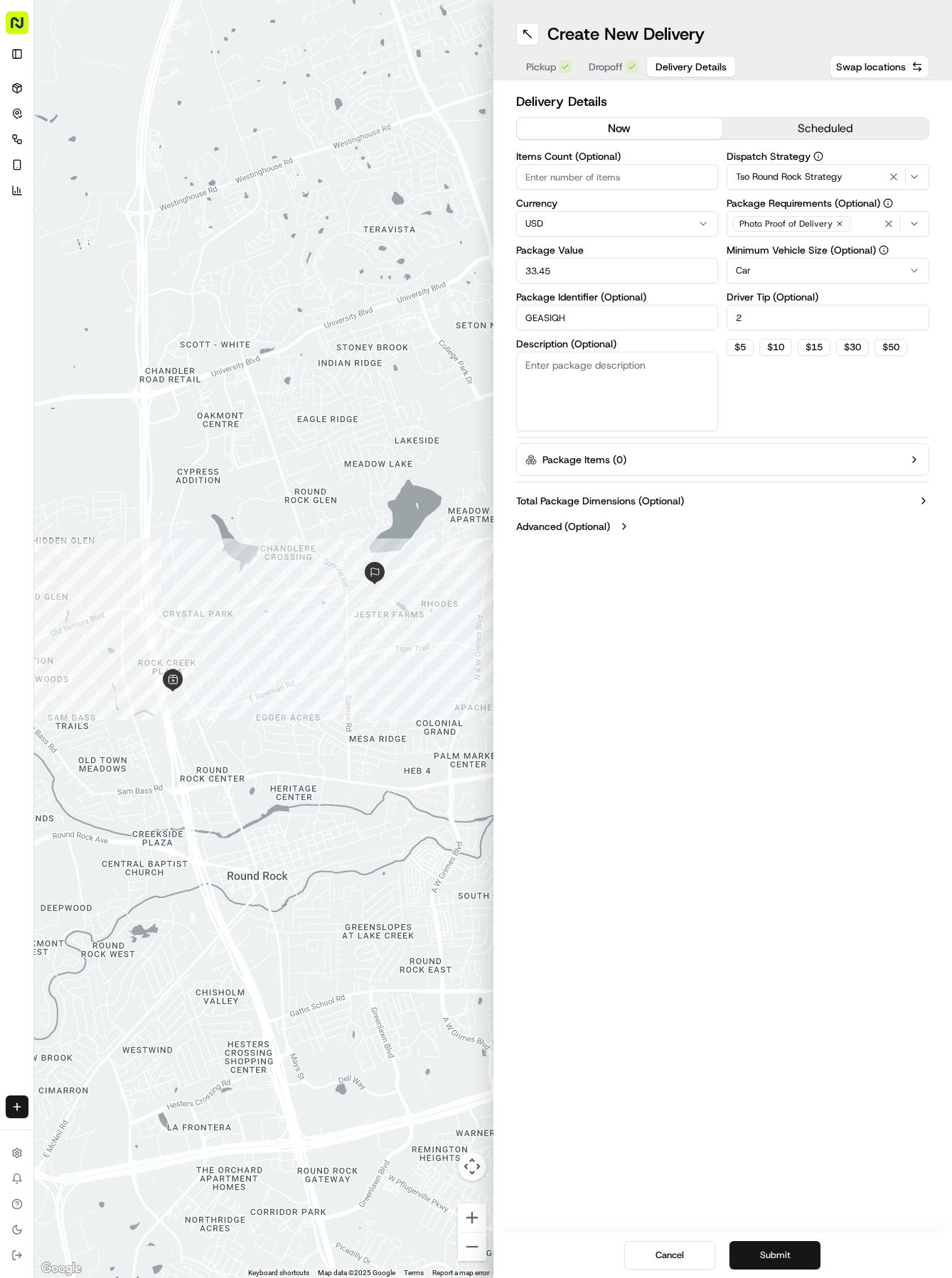
type input "2"
click at [792, 1268] on button "Submit" at bounding box center [775, 1255] width 91 height 28
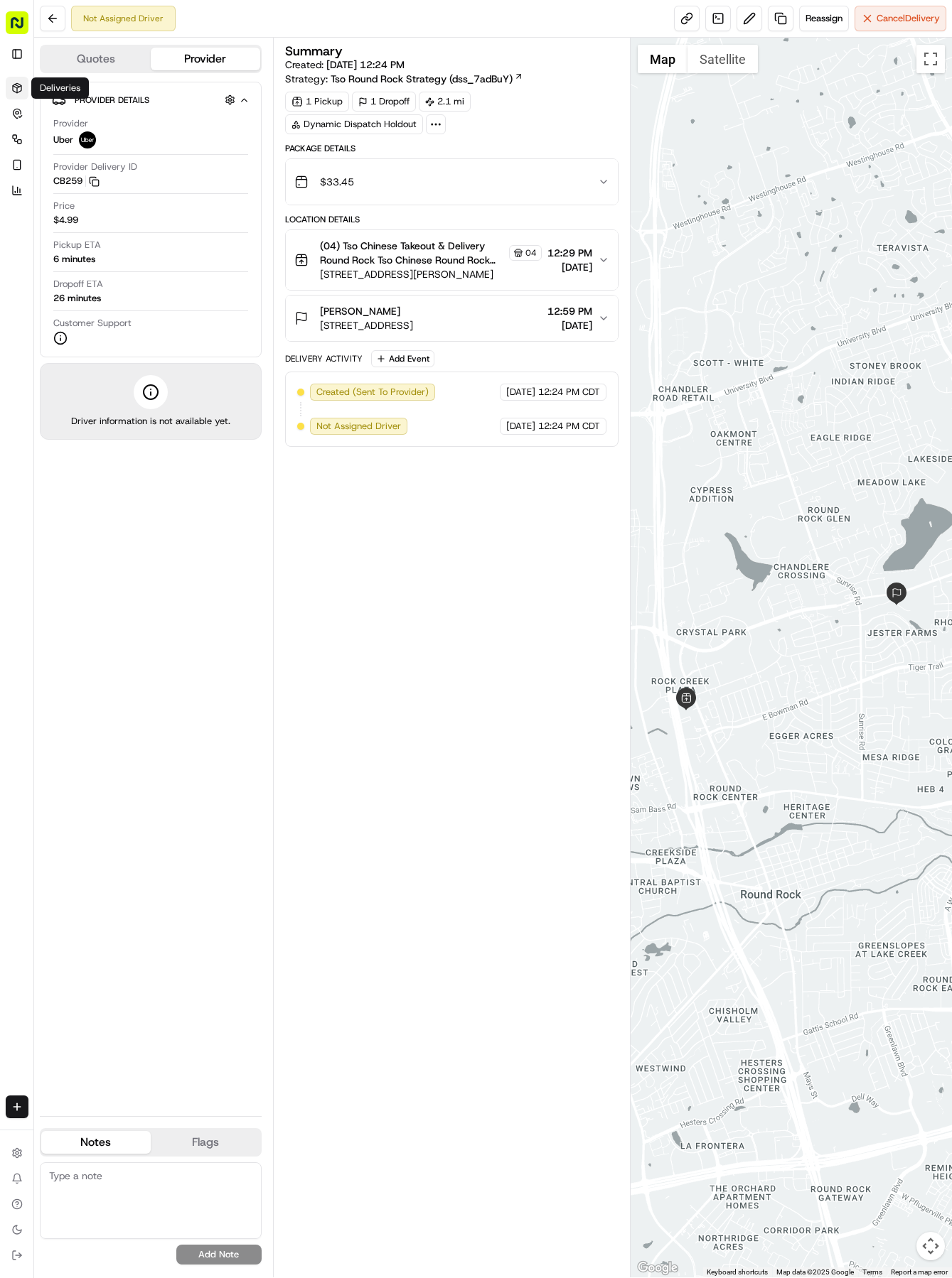
click at [18, 91] on icon at bounding box center [18, 88] width 12 height 12
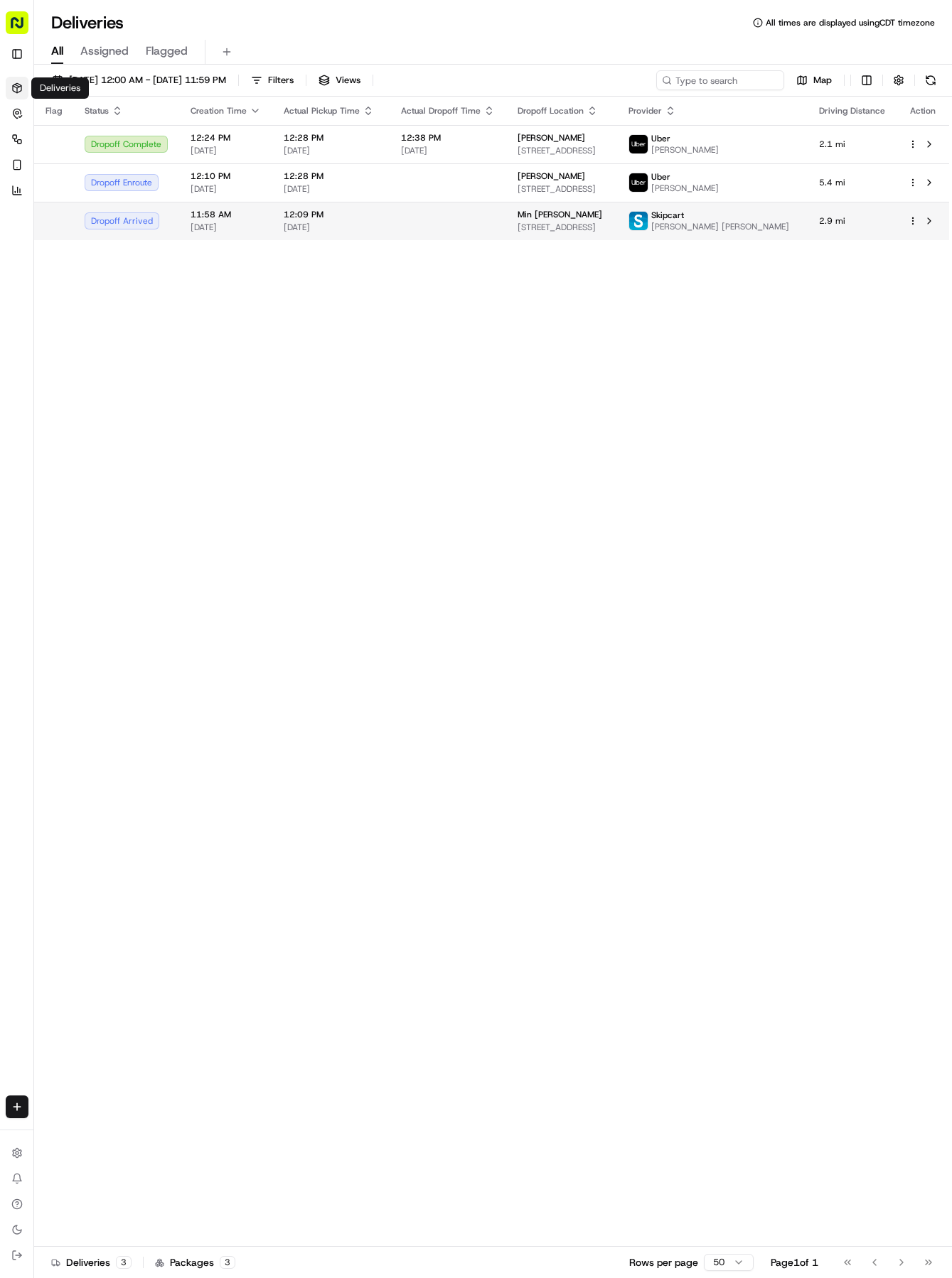
click at [289, 208] on td "12:09 PM [DATE]" at bounding box center [331, 220] width 118 height 38
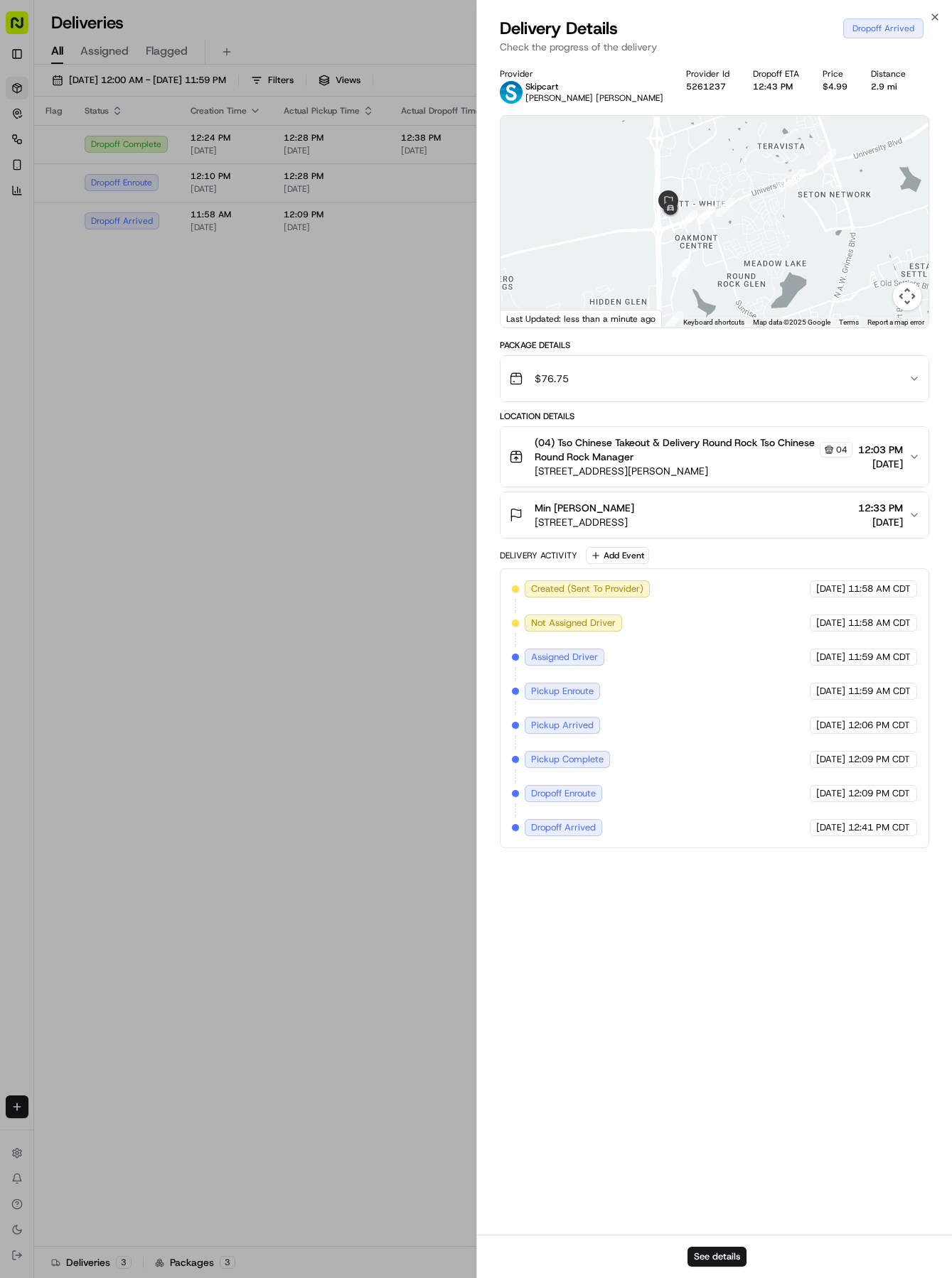
drag, startPoint x: 770, startPoint y: 224, endPoint x: 730, endPoint y: 234, distance: 41.2
click at [727, 240] on div at bounding box center [715, 221] width 429 height 212
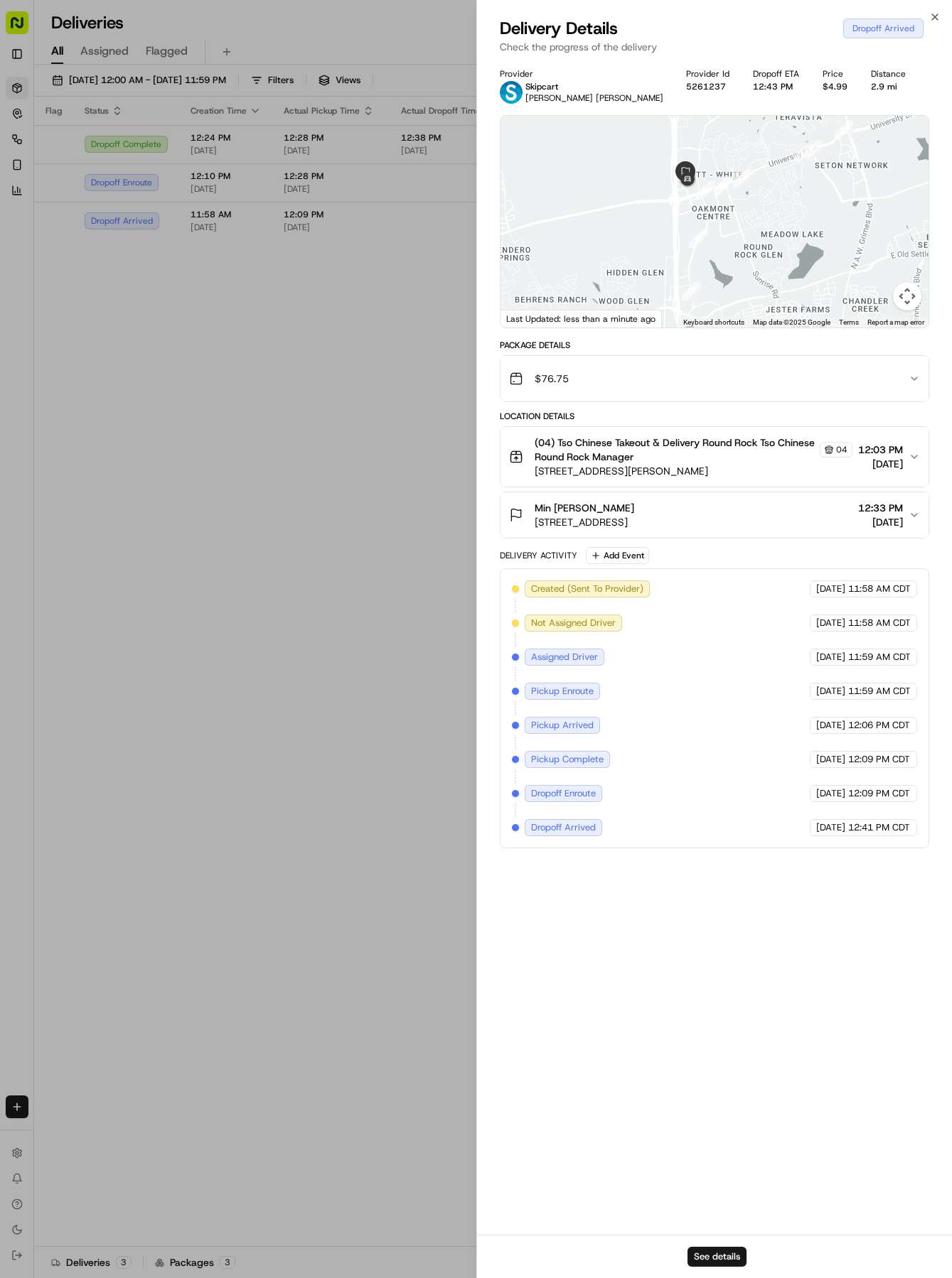
click at [750, 199] on div at bounding box center [715, 221] width 429 height 212
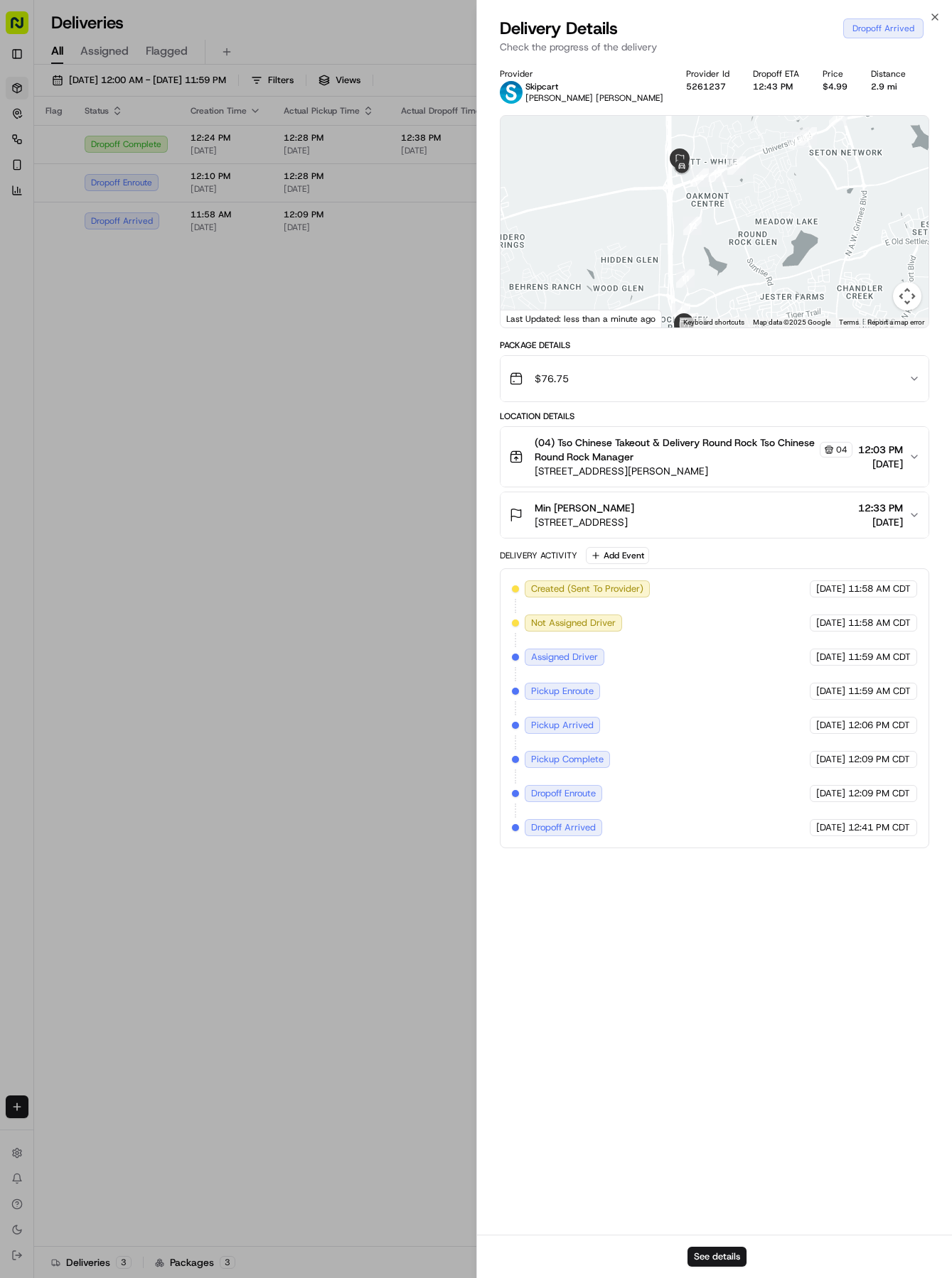
drag, startPoint x: 751, startPoint y: 236, endPoint x: 747, endPoint y: 223, distance: 13.6
click at [747, 223] on div at bounding box center [715, 221] width 429 height 212
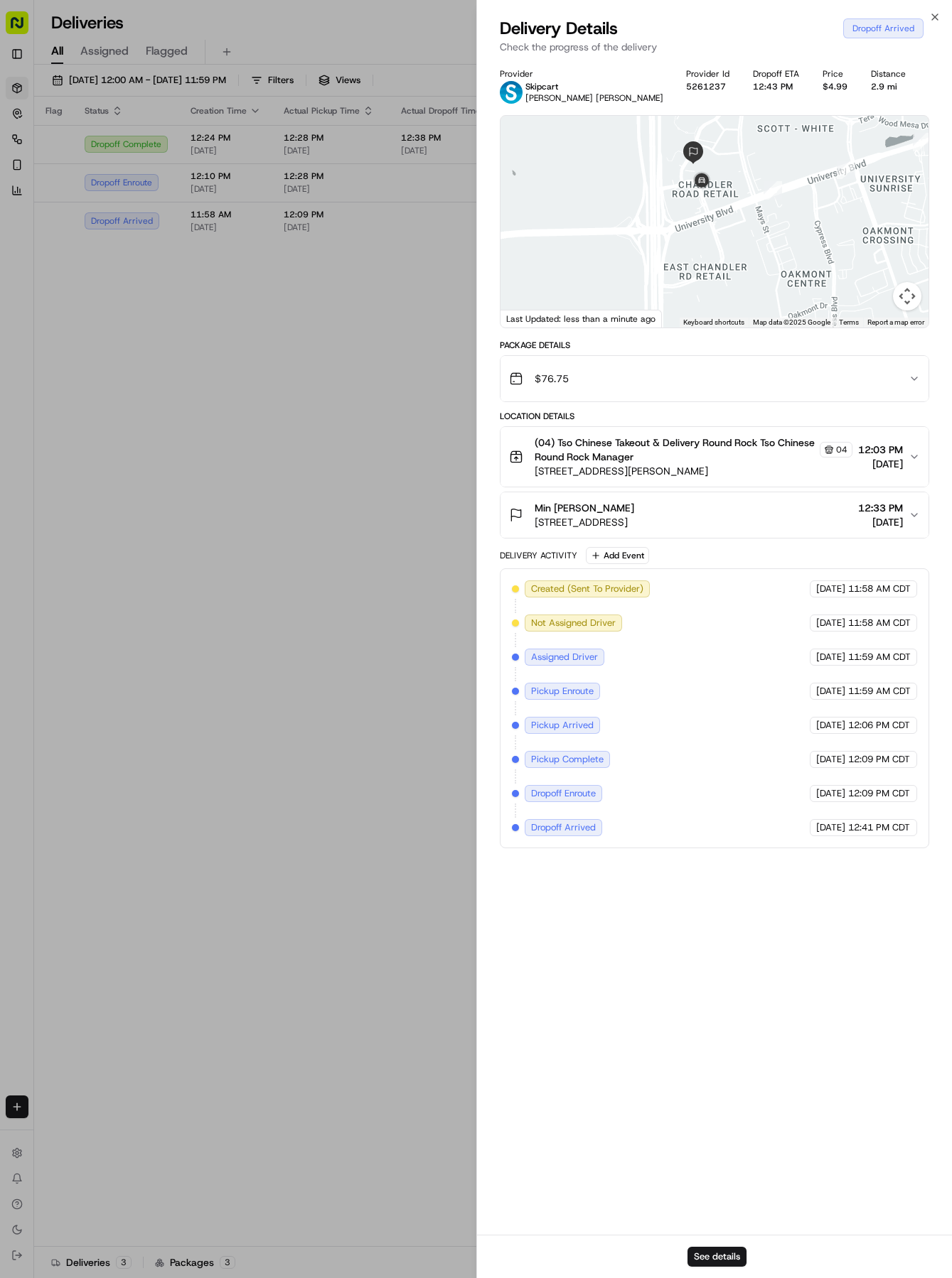
drag, startPoint x: 723, startPoint y: 217, endPoint x: 676, endPoint y: 280, distance: 78.6
click at [676, 280] on div at bounding box center [715, 221] width 429 height 212
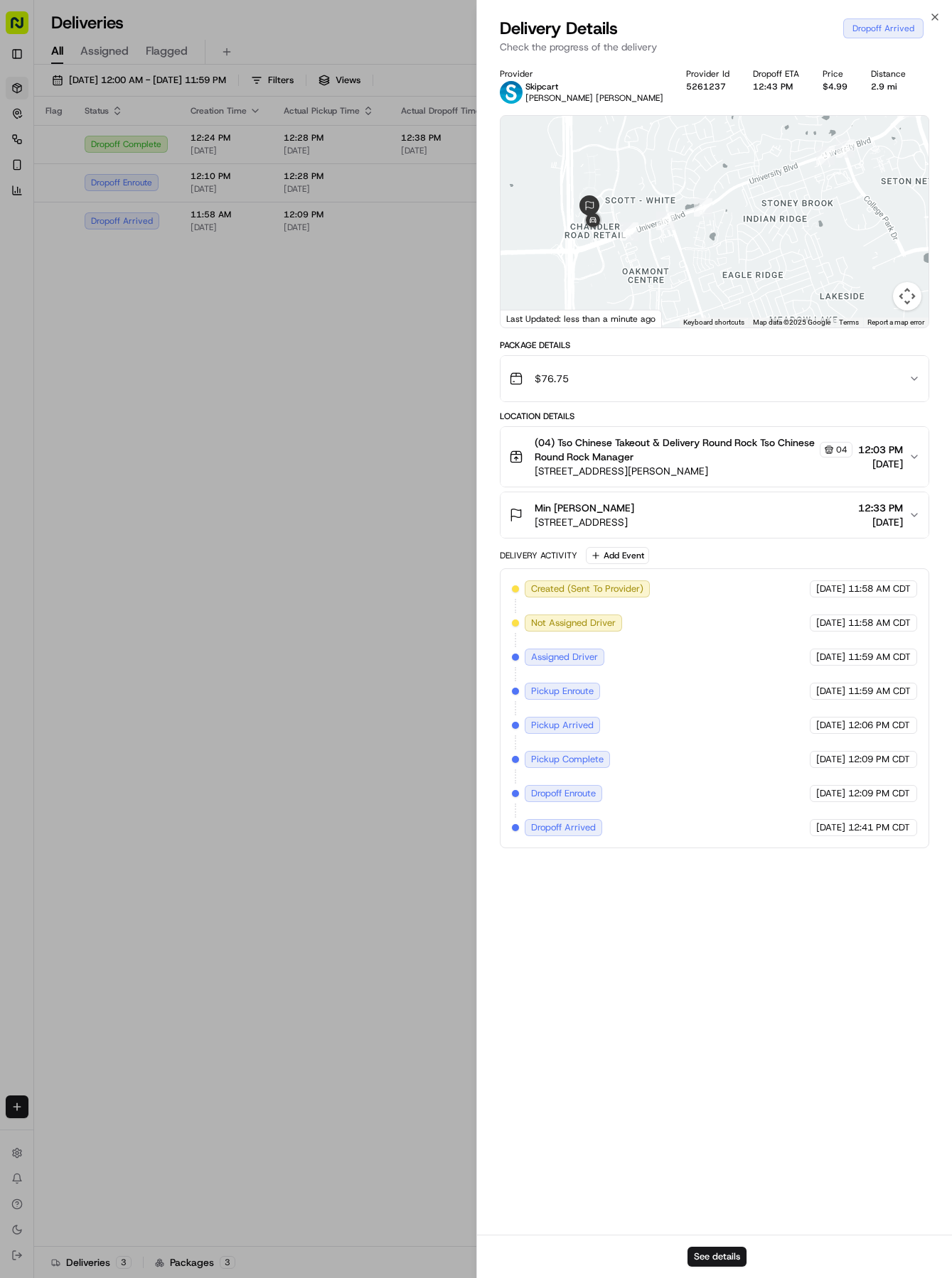
drag, startPoint x: 690, startPoint y: 249, endPoint x: 605, endPoint y: 233, distance: 86.5
click at [605, 233] on div at bounding box center [715, 221] width 429 height 212
